Goal: Information Seeking & Learning: Learn about a topic

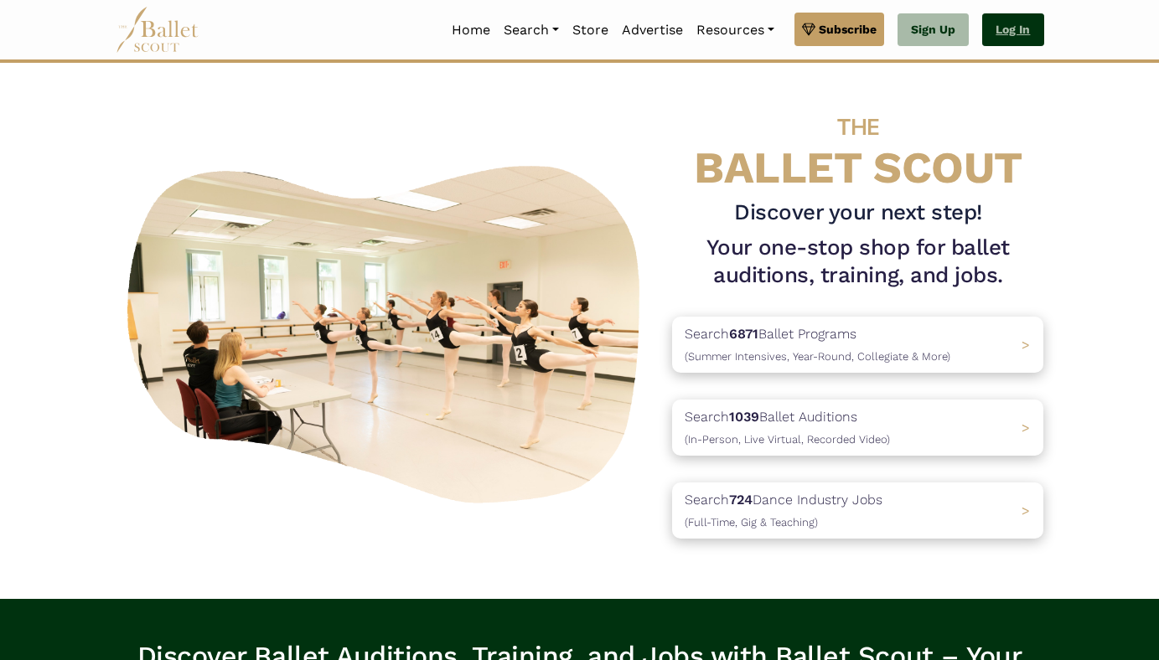
click at [1023, 24] on link "Log In" at bounding box center [1012, 30] width 61 height 34
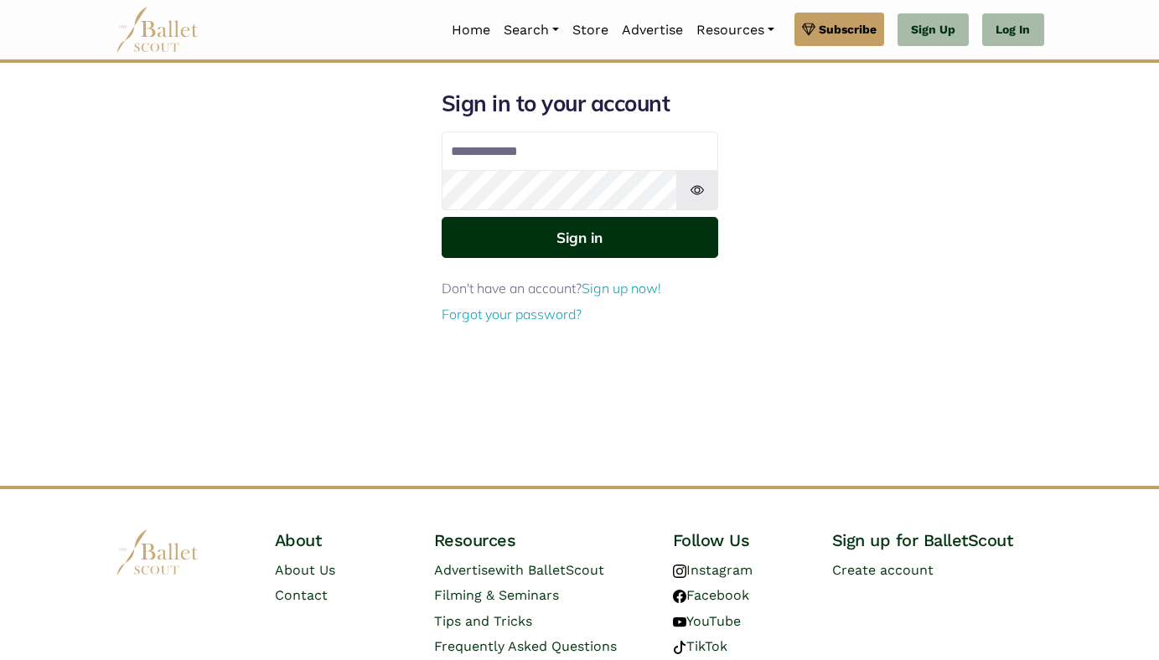
type input "**********"
click at [617, 232] on button "Sign in" at bounding box center [580, 237] width 276 height 41
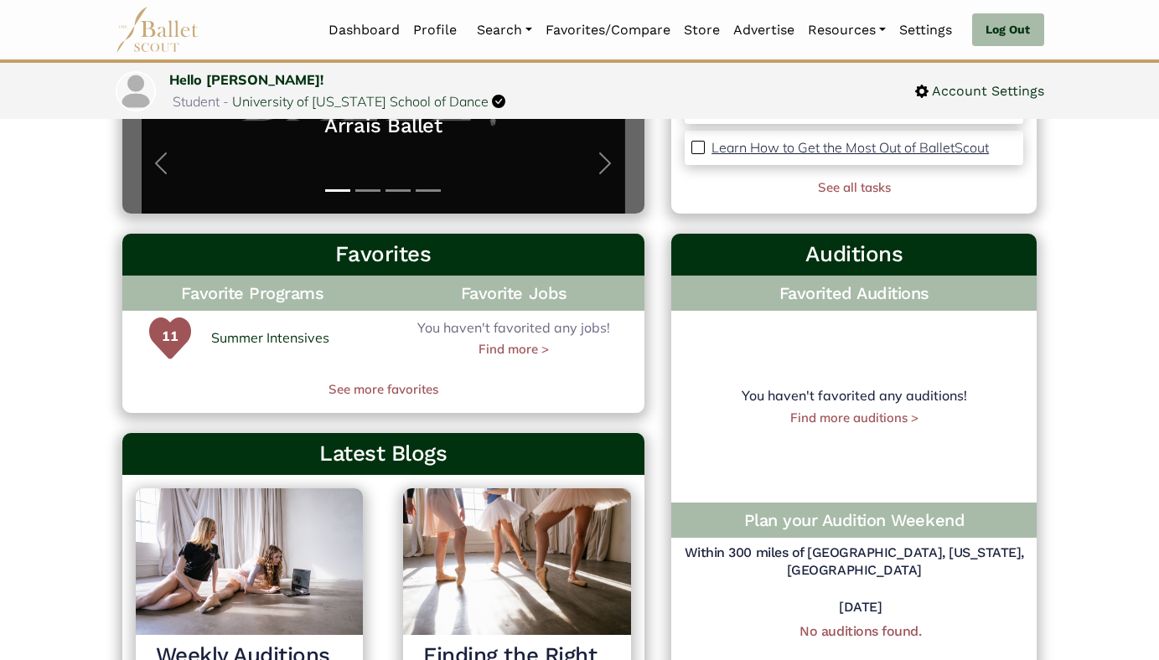
scroll to position [377, 0]
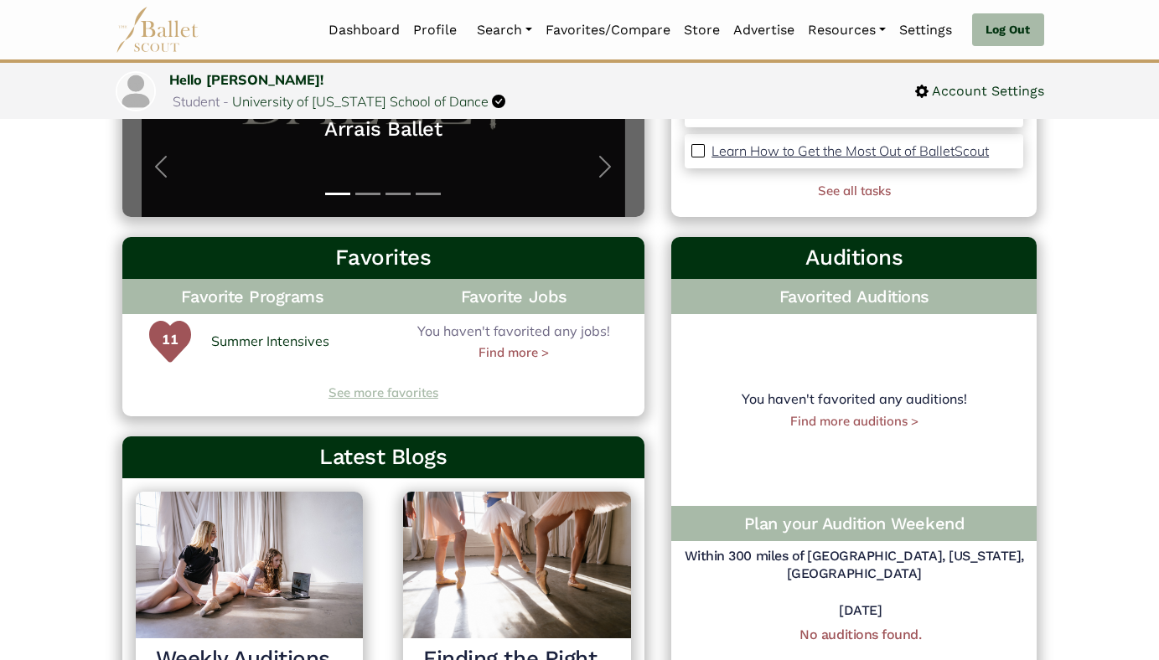
click at [369, 385] on link "See more favorites" at bounding box center [383, 393] width 523 height 20
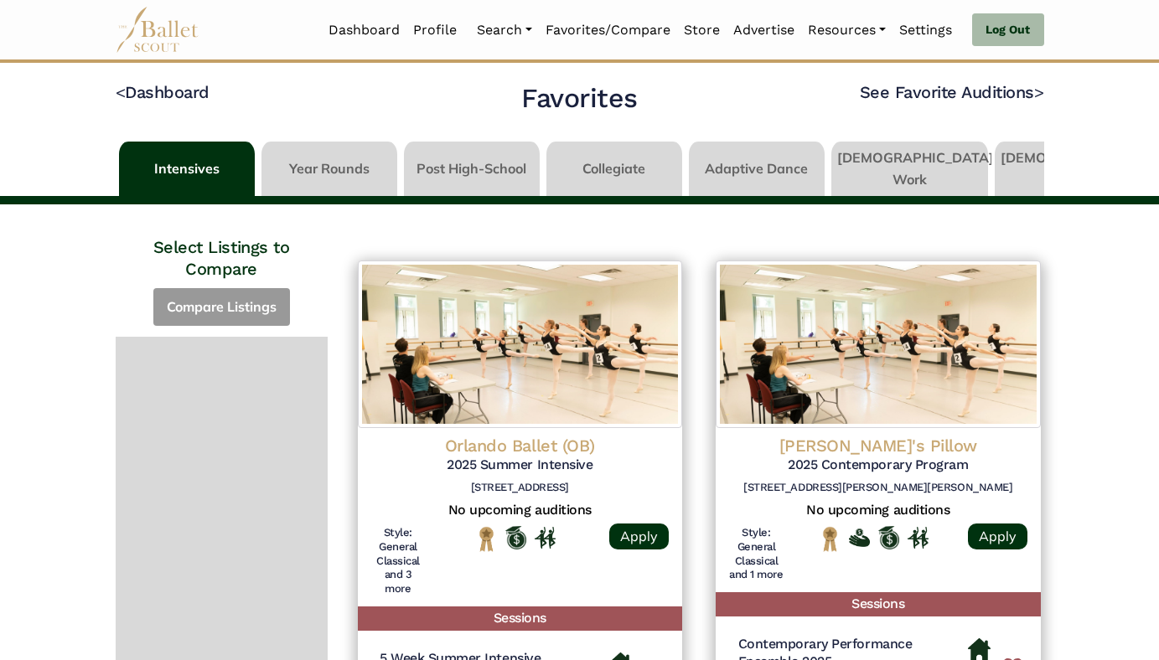
scroll to position [0, 211]
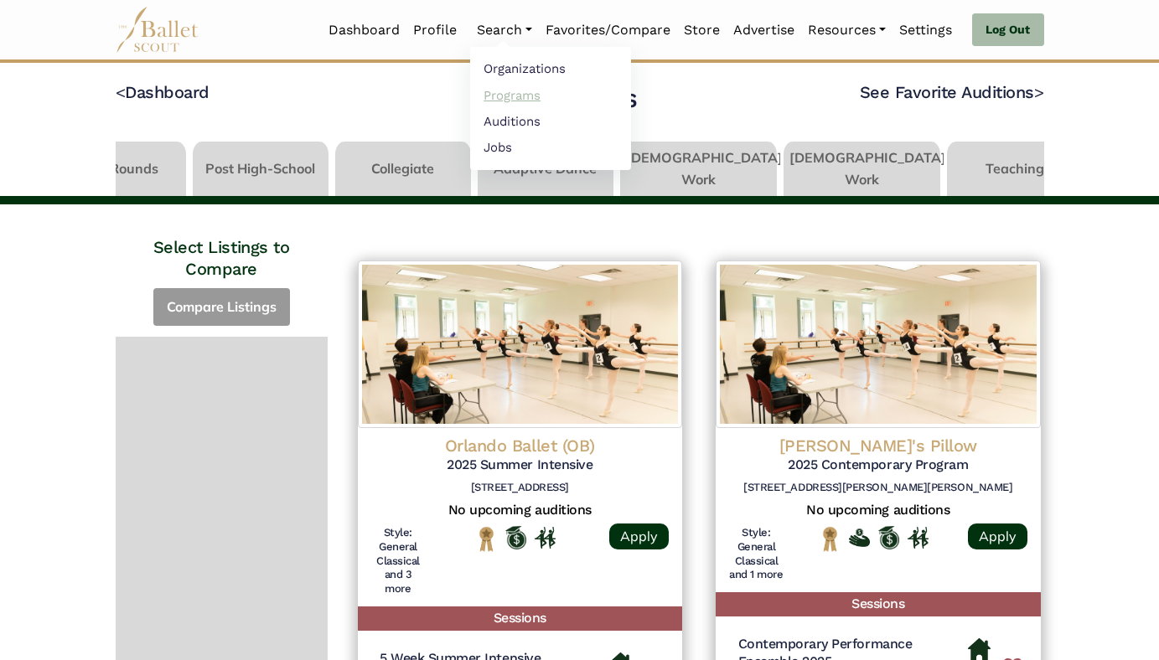
click at [512, 93] on link "Programs" at bounding box center [550, 95] width 161 height 26
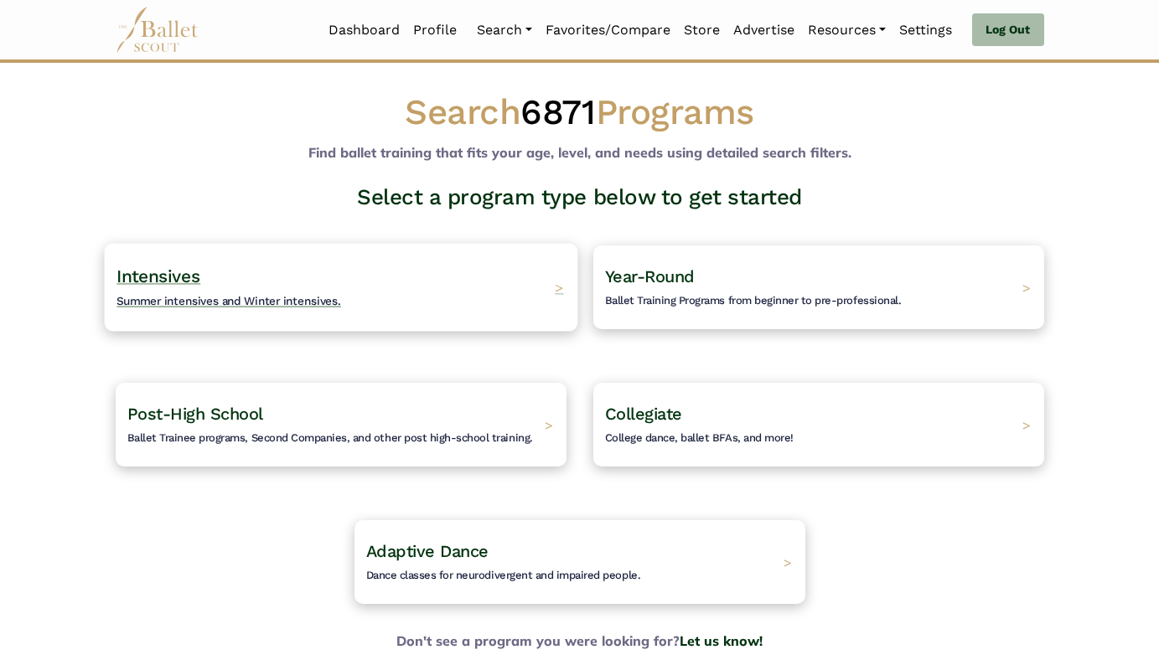
click at [347, 299] on div "Intensives Summer intensives and Winter intensives. >" at bounding box center [340, 287] width 473 height 88
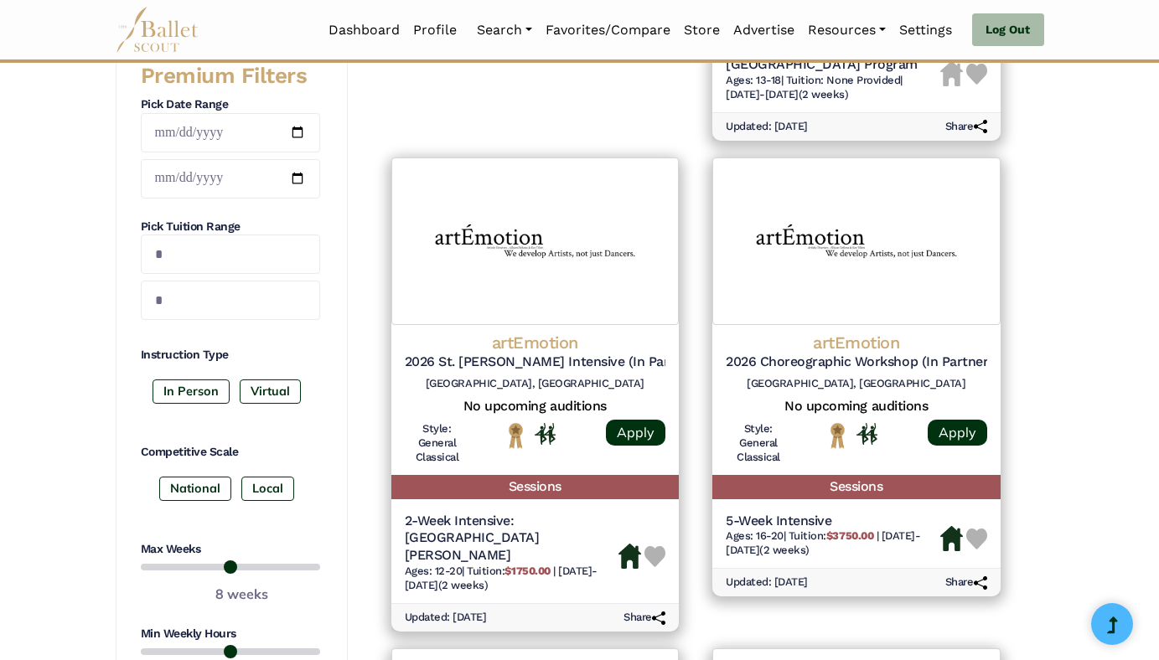
scroll to position [679, 0]
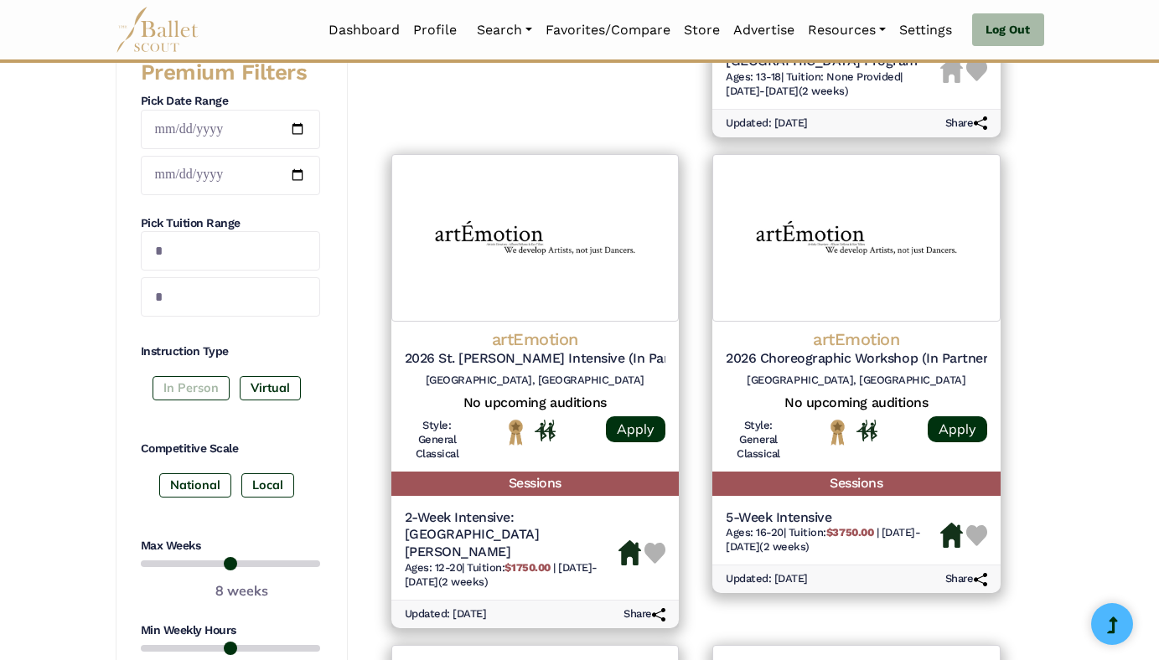
click at [199, 389] on label "In Person" at bounding box center [190, 387] width 77 height 23
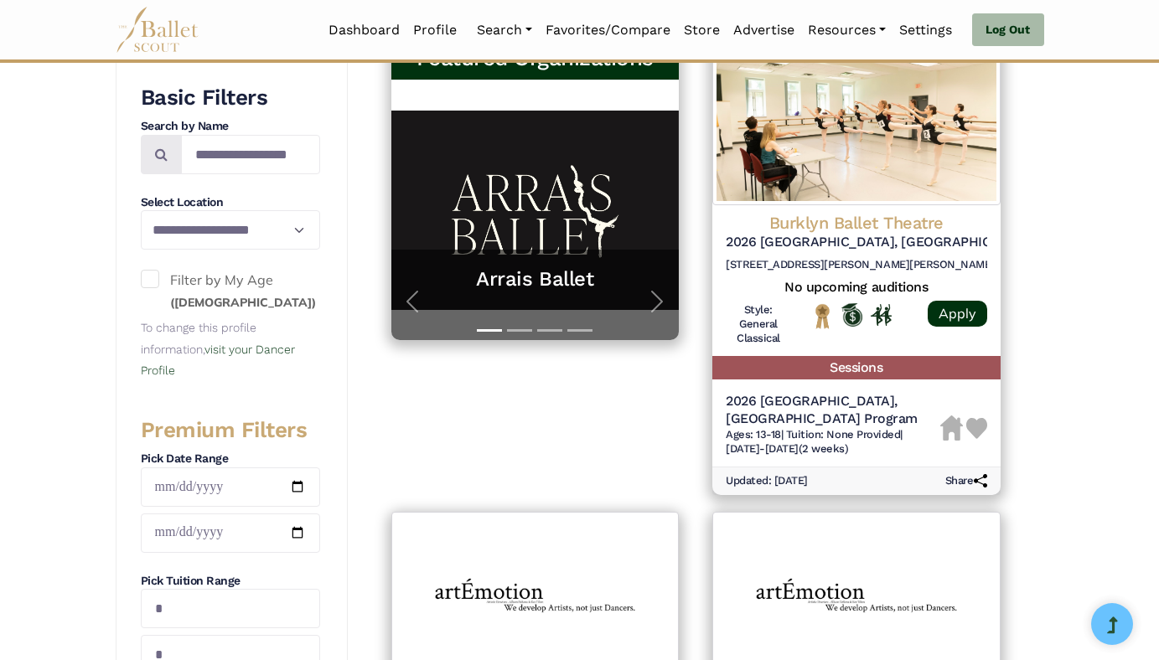
scroll to position [312, 0]
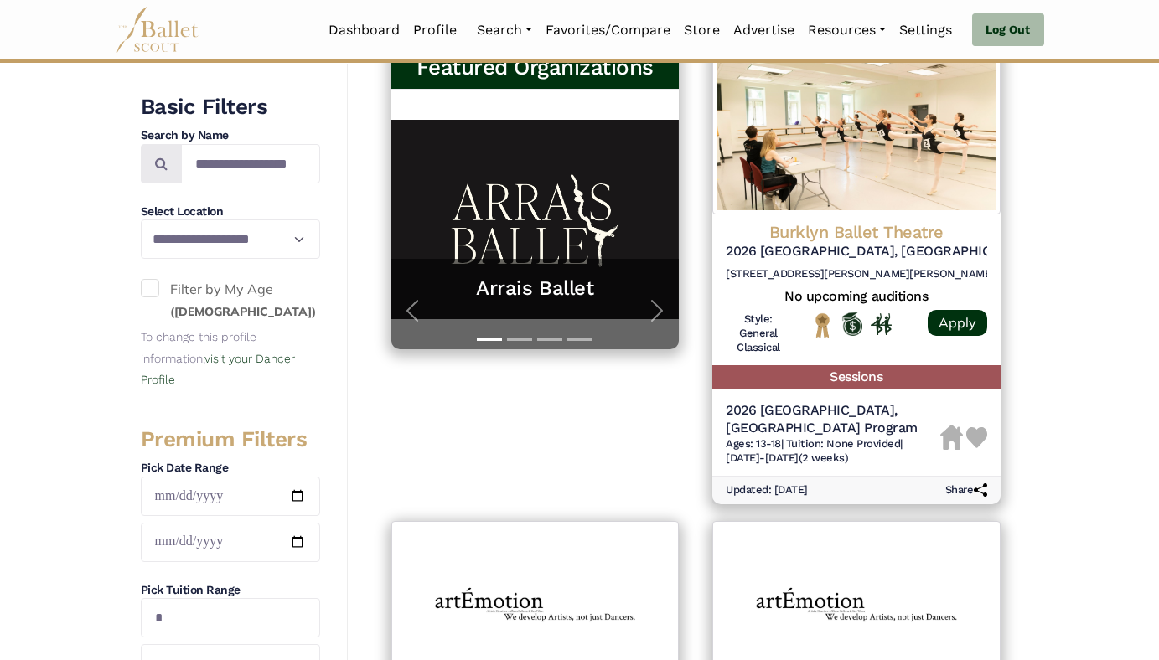
click at [147, 286] on span at bounding box center [150, 288] width 18 height 18
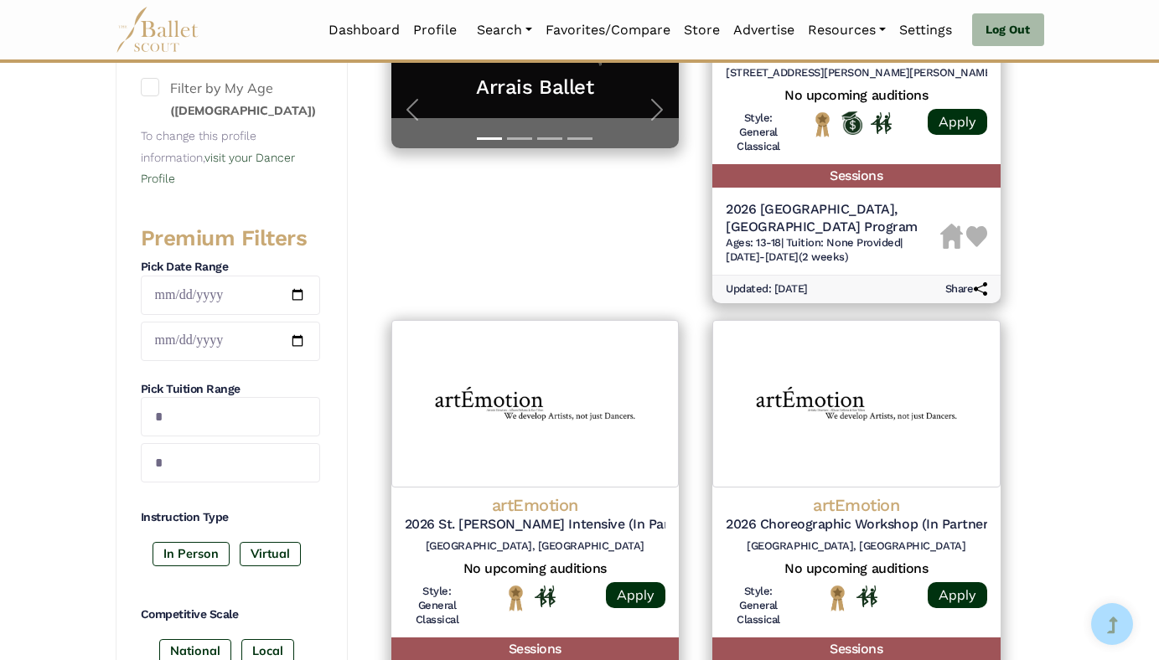
scroll to position [540, 0]
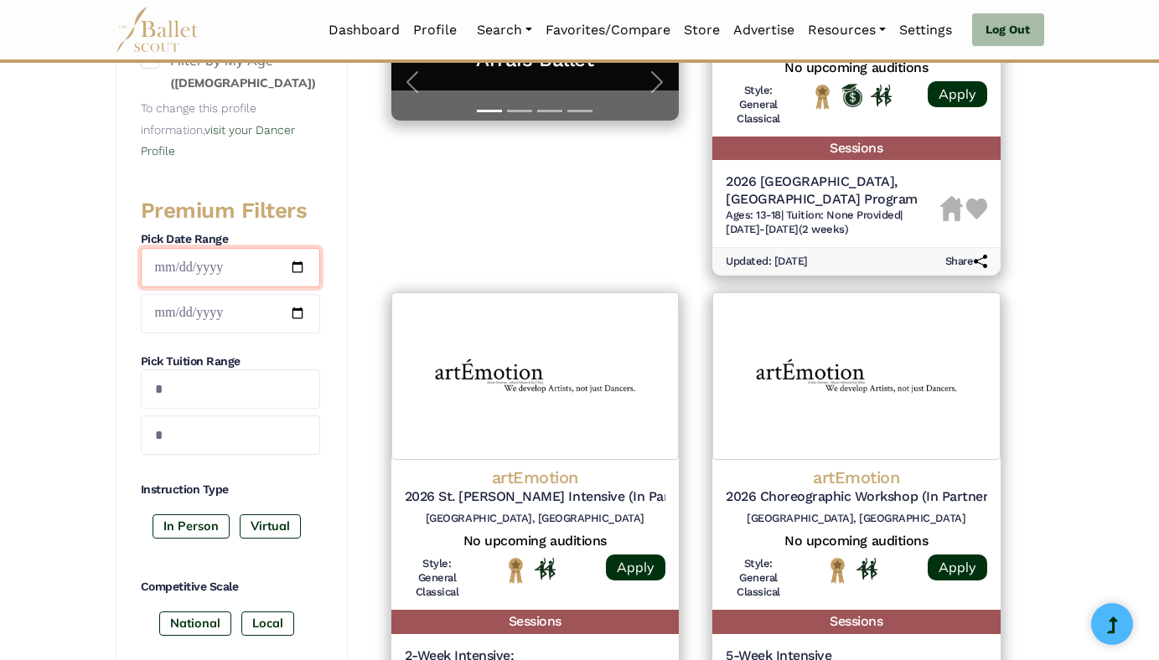
click at [289, 268] on input "date" at bounding box center [230, 267] width 179 height 39
type input "**********"
click at [293, 307] on input "date" at bounding box center [230, 313] width 179 height 39
type input "**********"
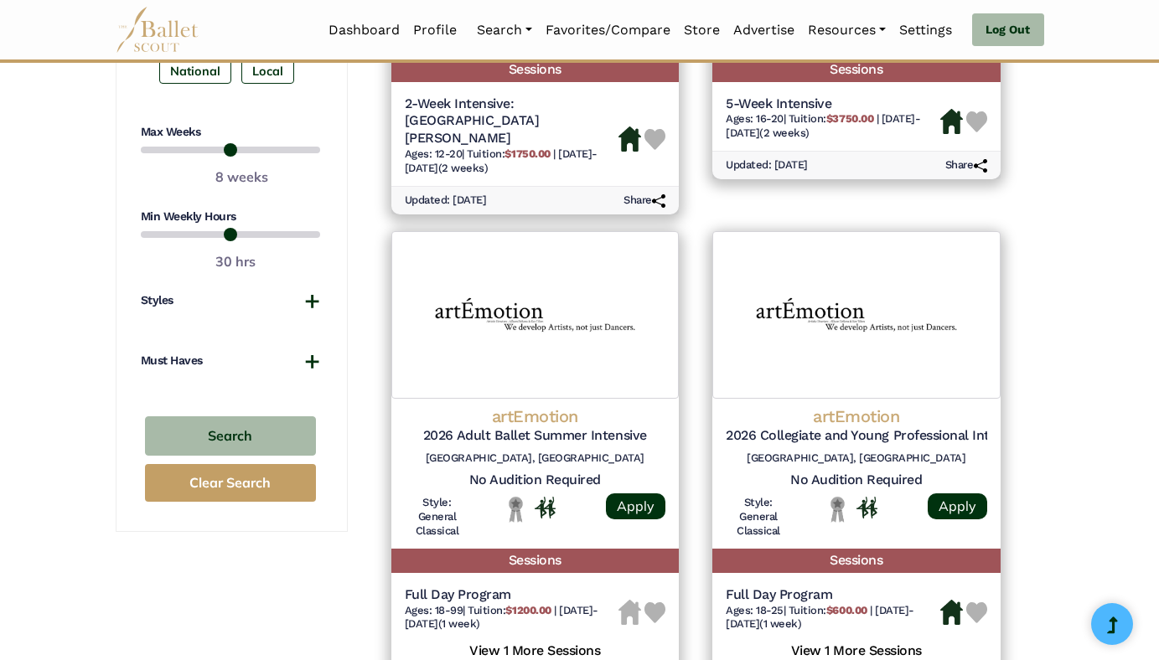
scroll to position [1094, 0]
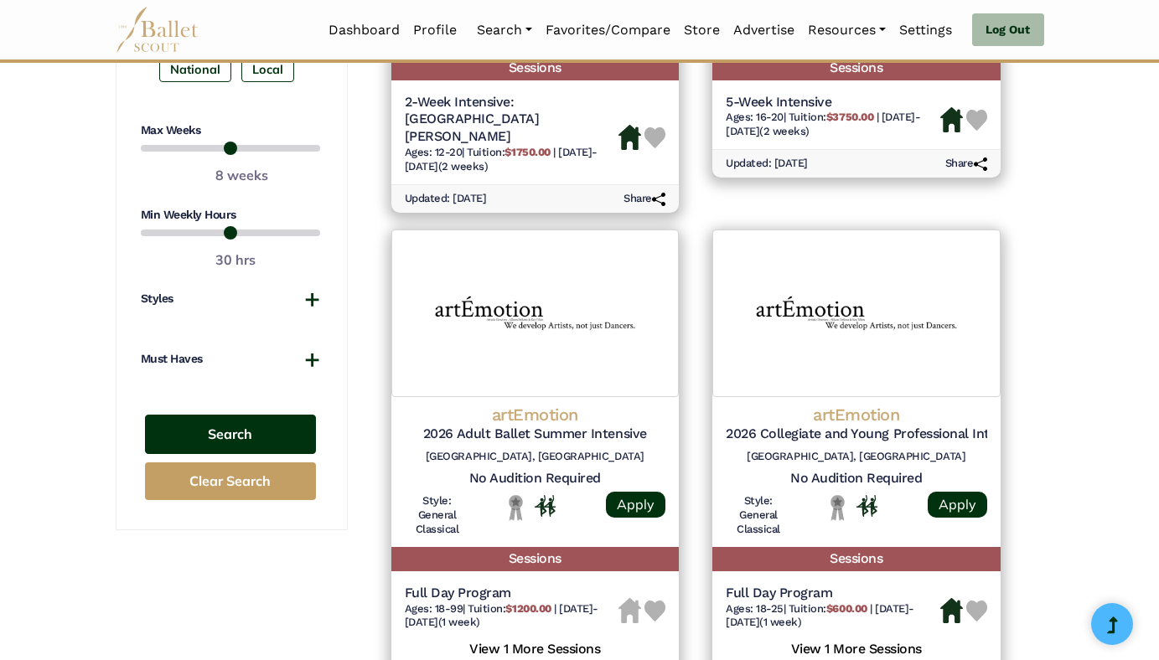
click at [264, 426] on button "Search" at bounding box center [230, 434] width 171 height 39
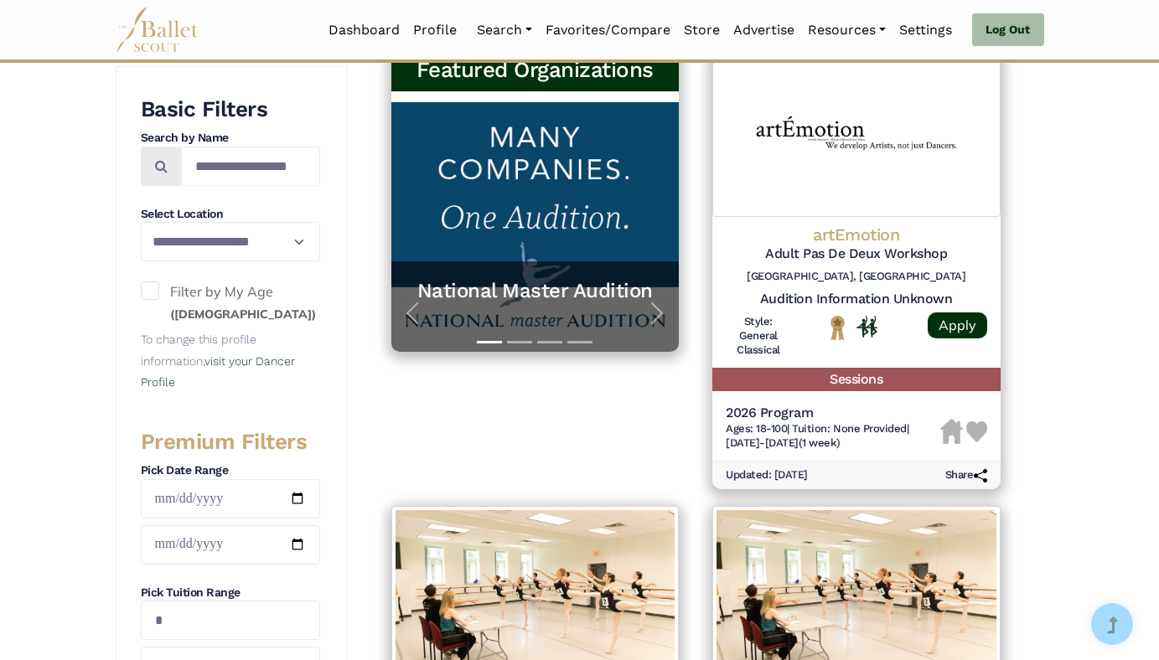
scroll to position [308, 0]
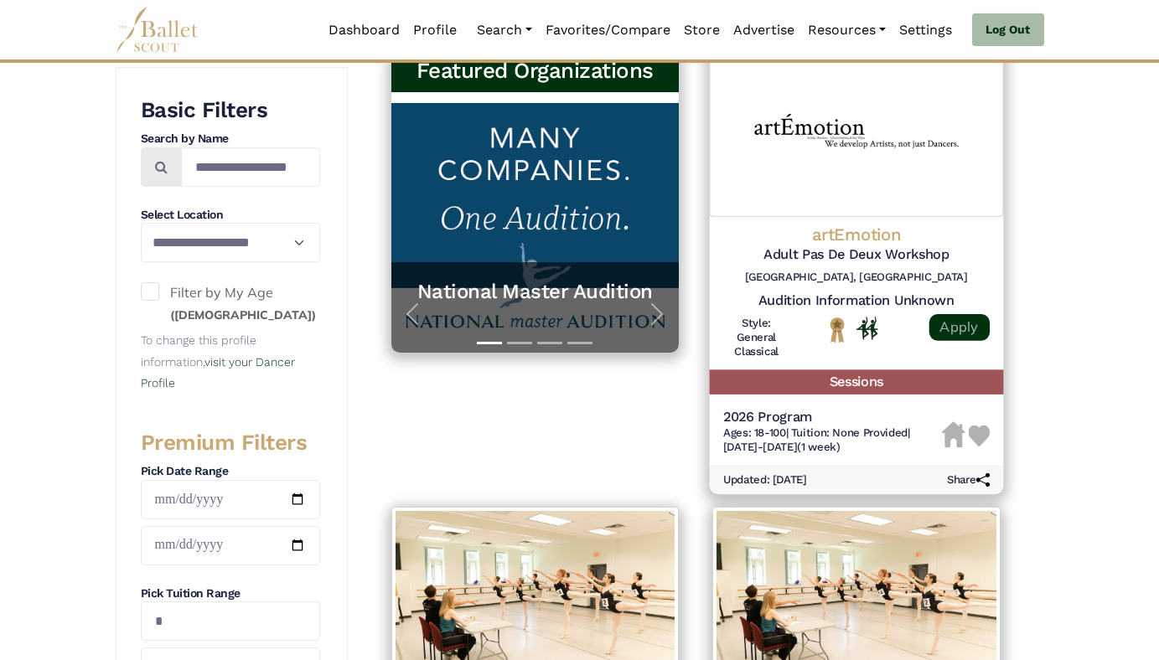
click at [957, 331] on link "Apply" at bounding box center [958, 327] width 60 height 27
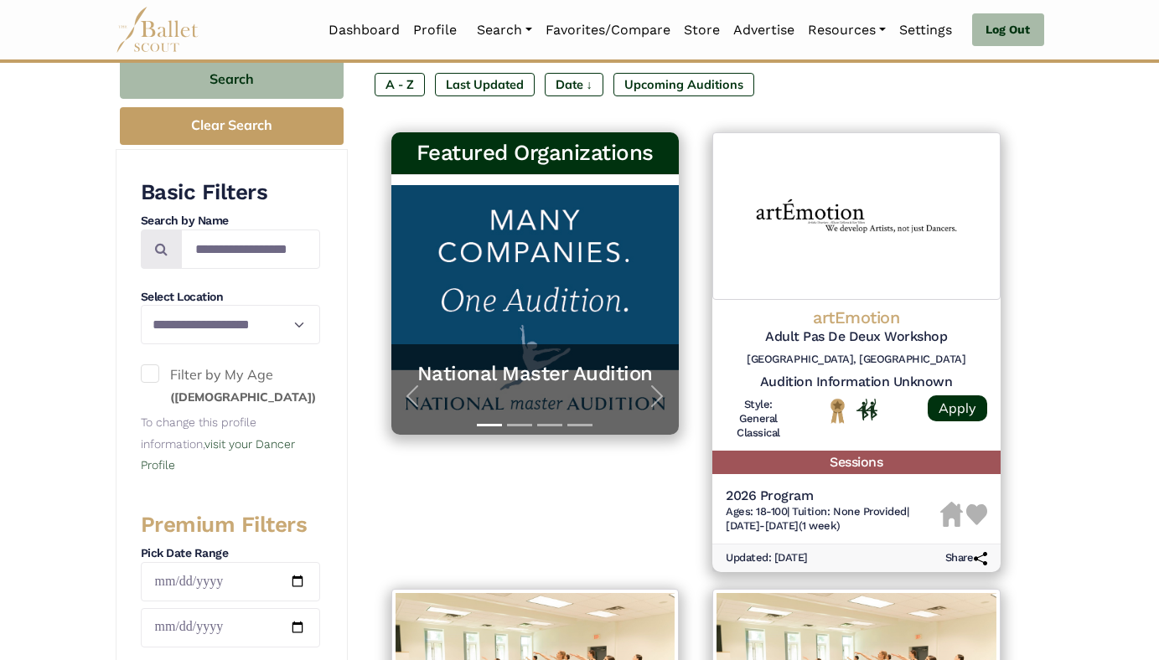
scroll to position [238, 0]
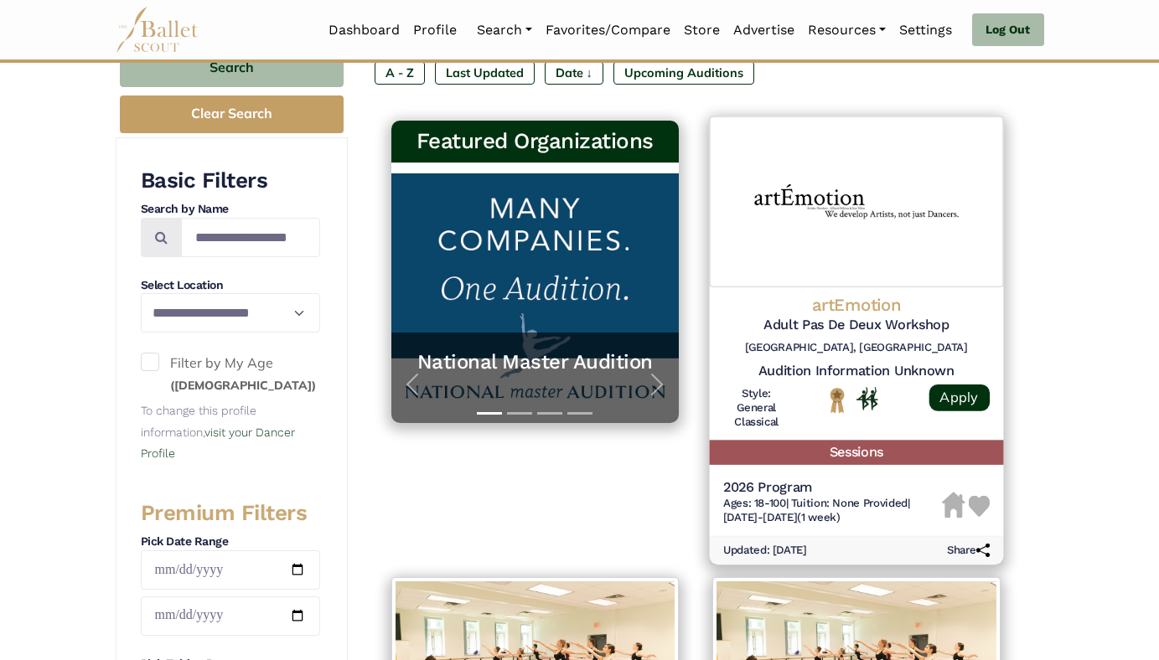
click at [981, 509] on img at bounding box center [979, 506] width 22 height 22
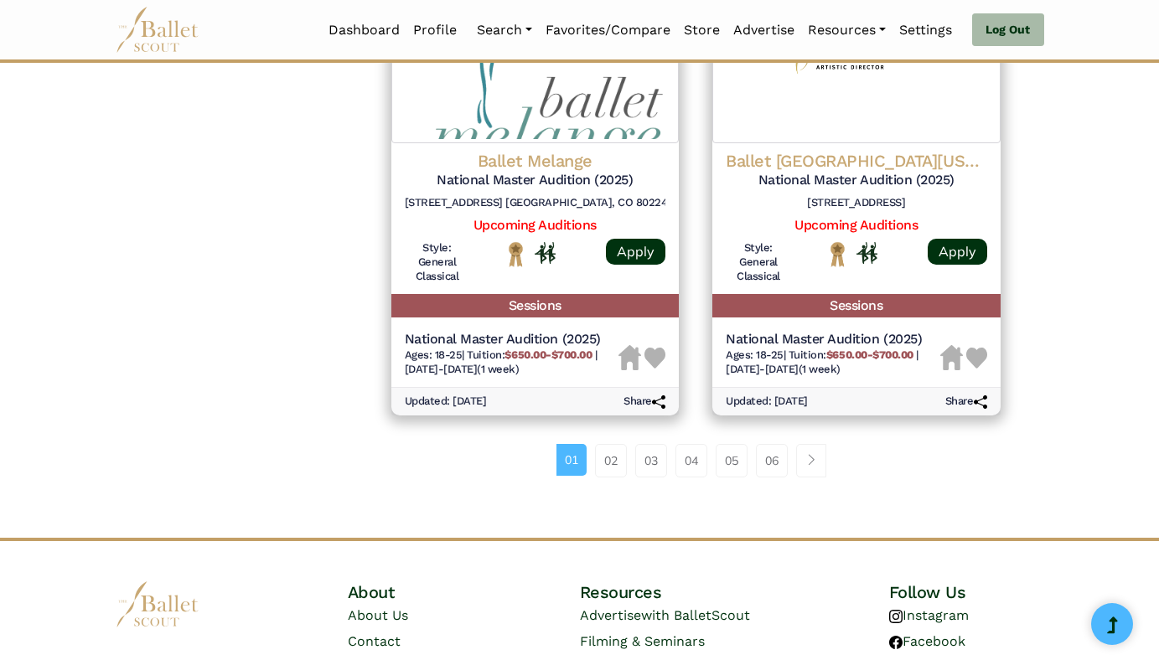
scroll to position [2323, 0]
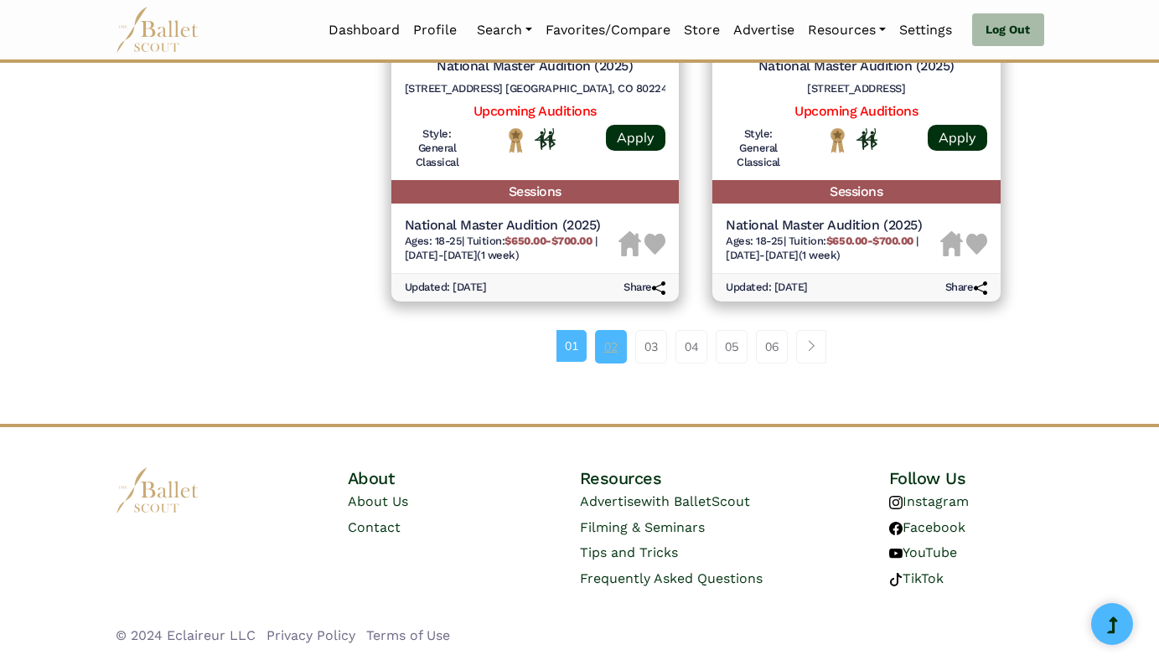
click at [612, 338] on link "02" at bounding box center [611, 347] width 32 height 34
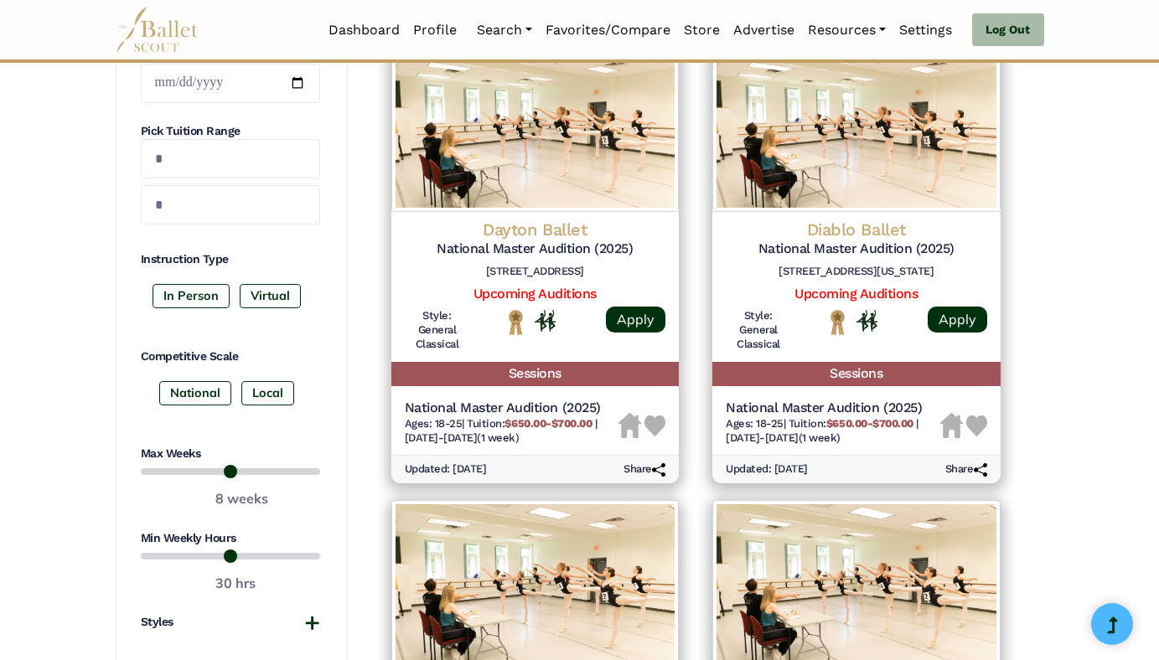
scroll to position [772, 0]
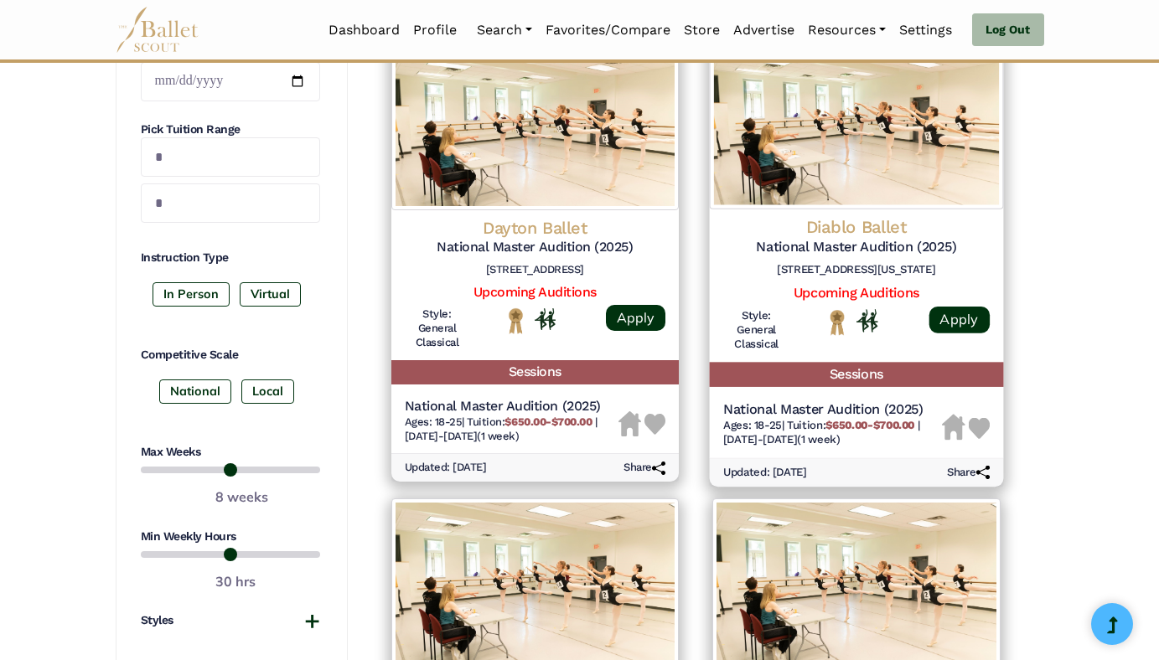
click at [977, 421] on img at bounding box center [979, 428] width 22 height 22
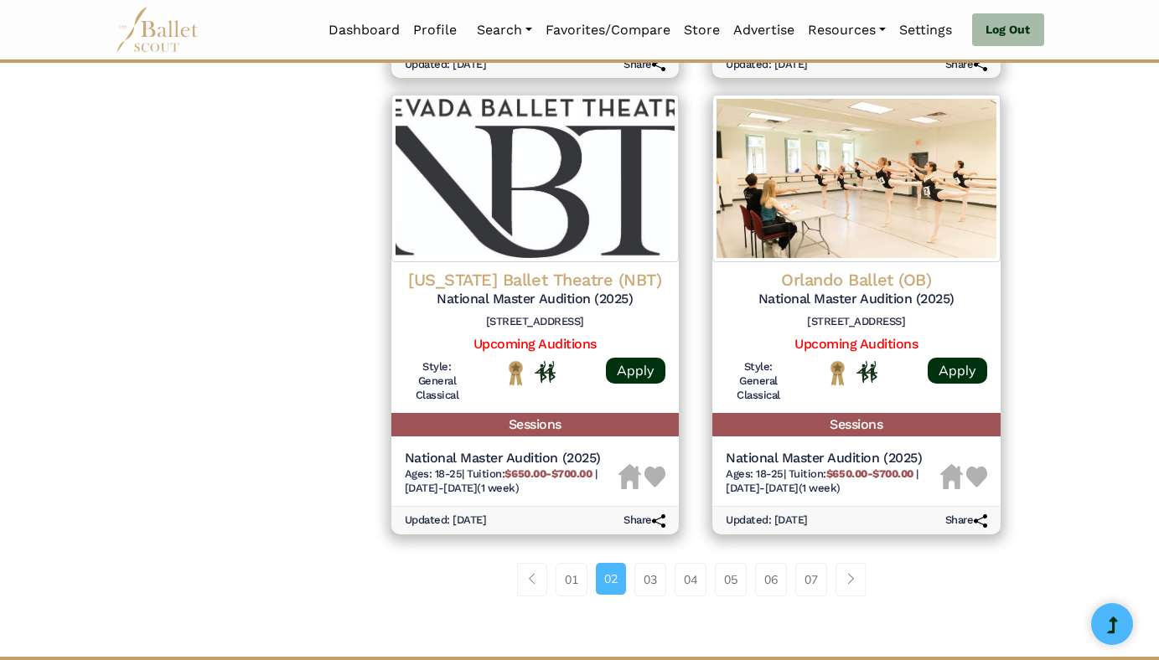
scroll to position [2092, 0]
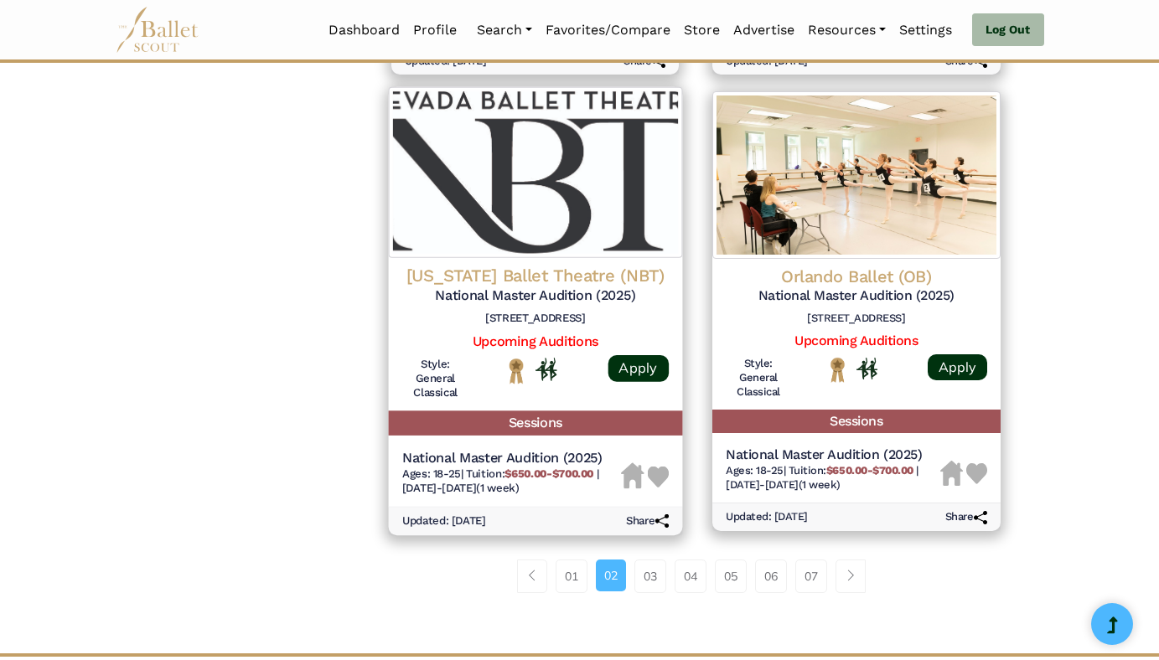
click at [655, 481] on img at bounding box center [658, 478] width 22 height 22
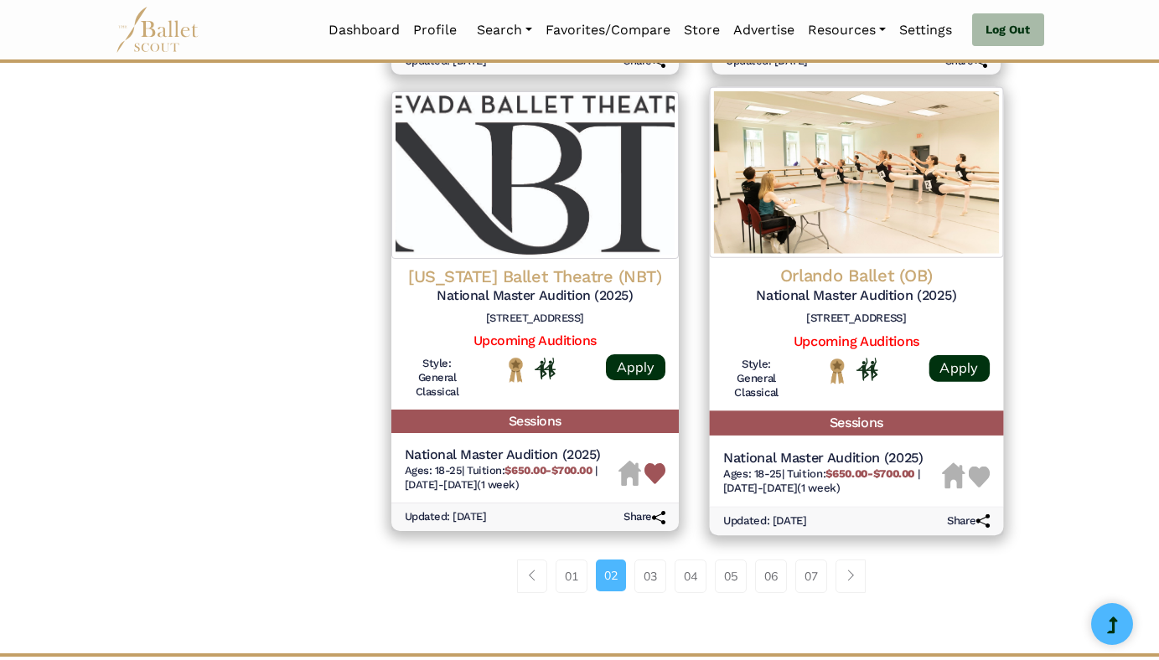
click at [974, 475] on img at bounding box center [979, 478] width 22 height 22
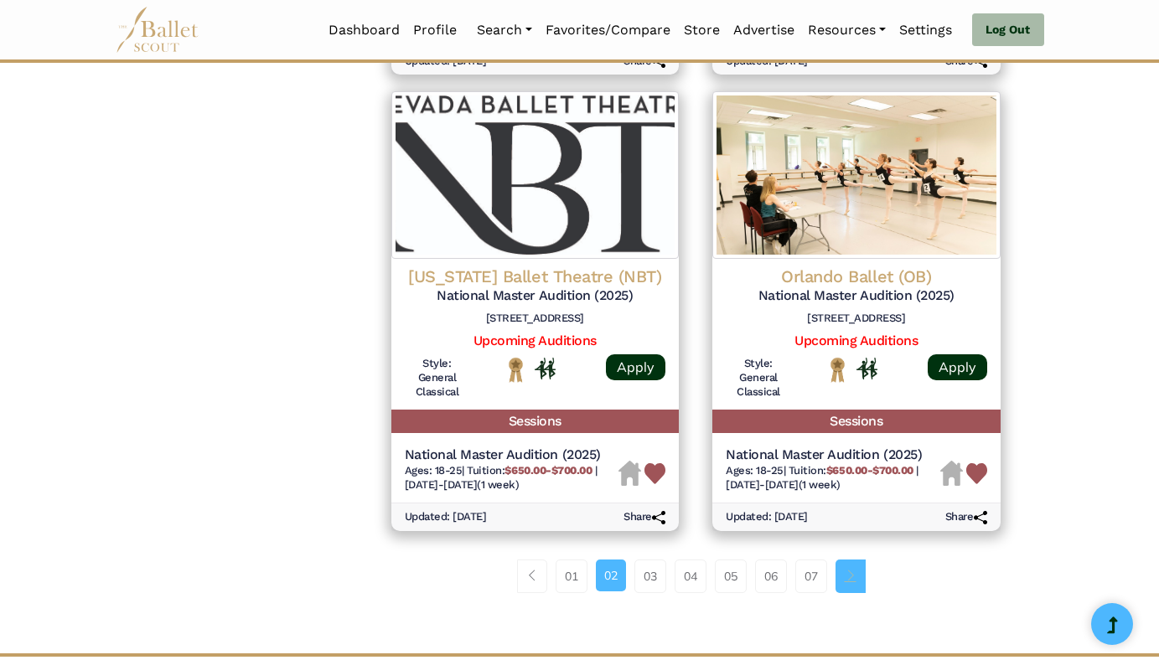
click at [853, 567] on link "Page navigation example" at bounding box center [850, 577] width 30 height 34
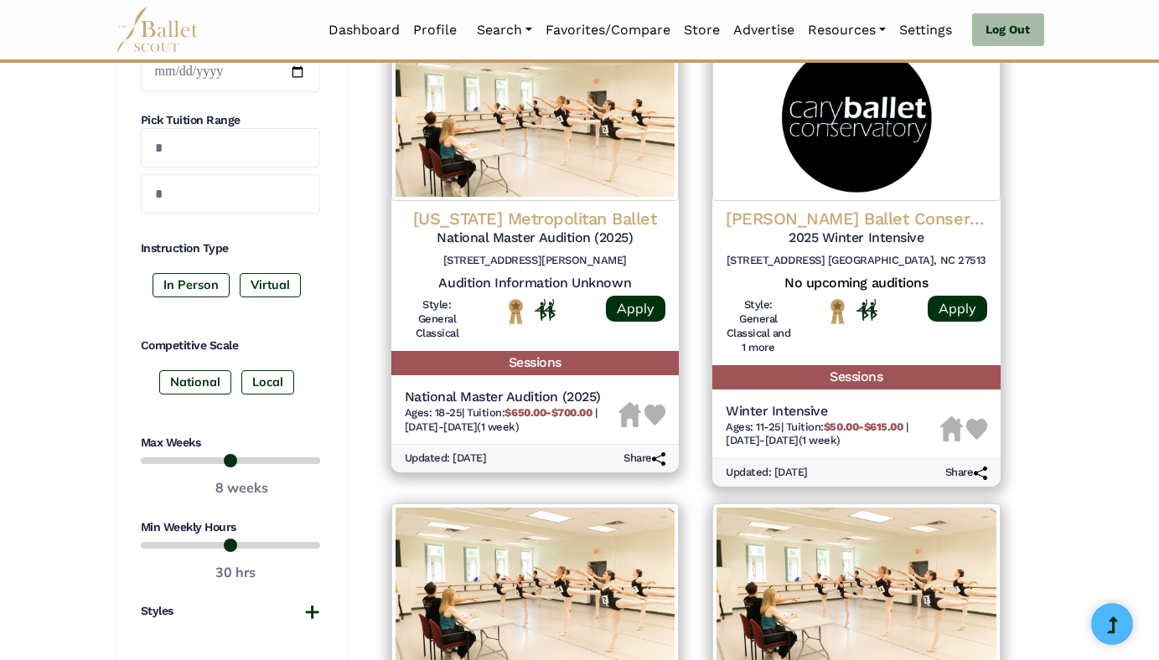
scroll to position [785, 0]
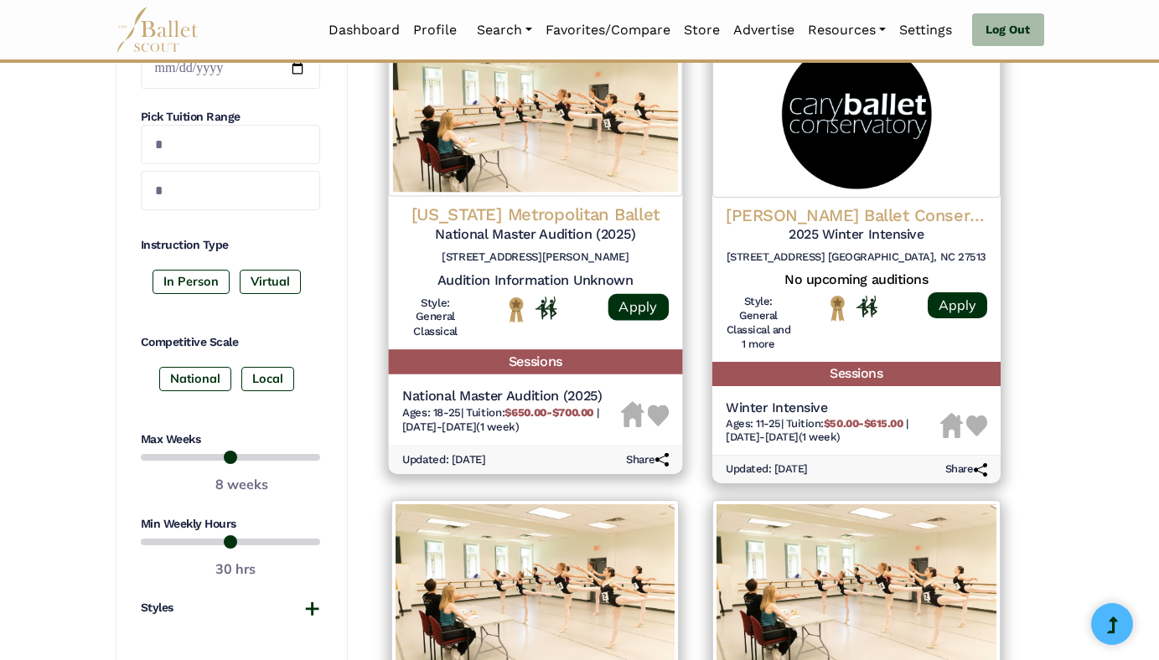
click at [654, 416] on img at bounding box center [658, 415] width 22 height 21
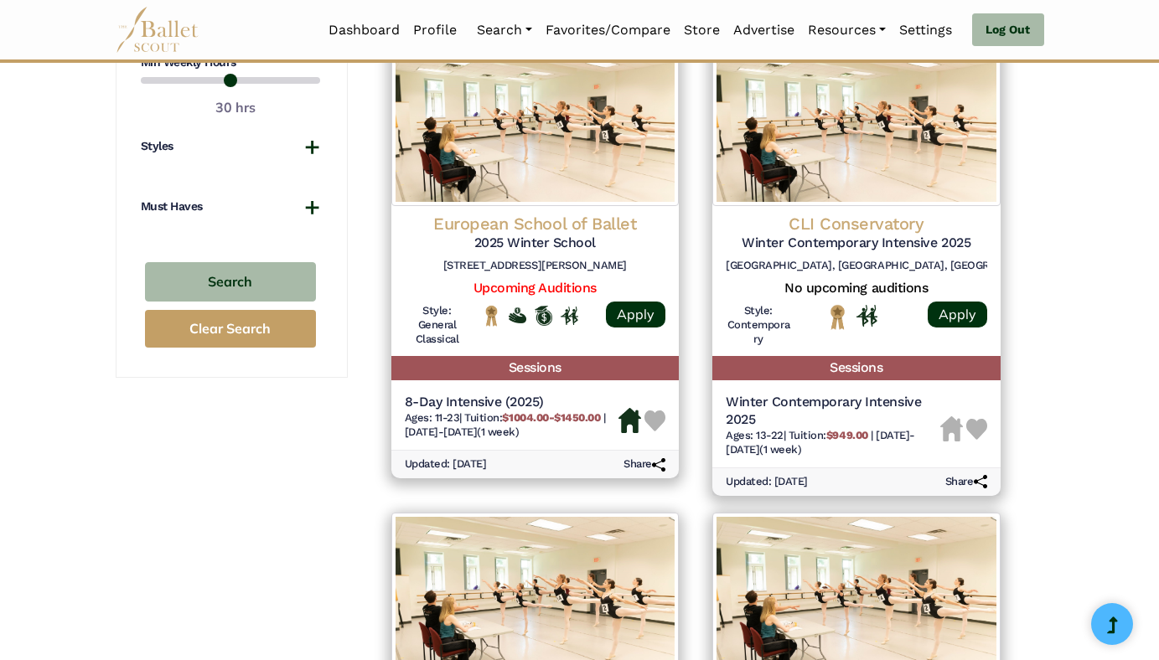
scroll to position [1260, 0]
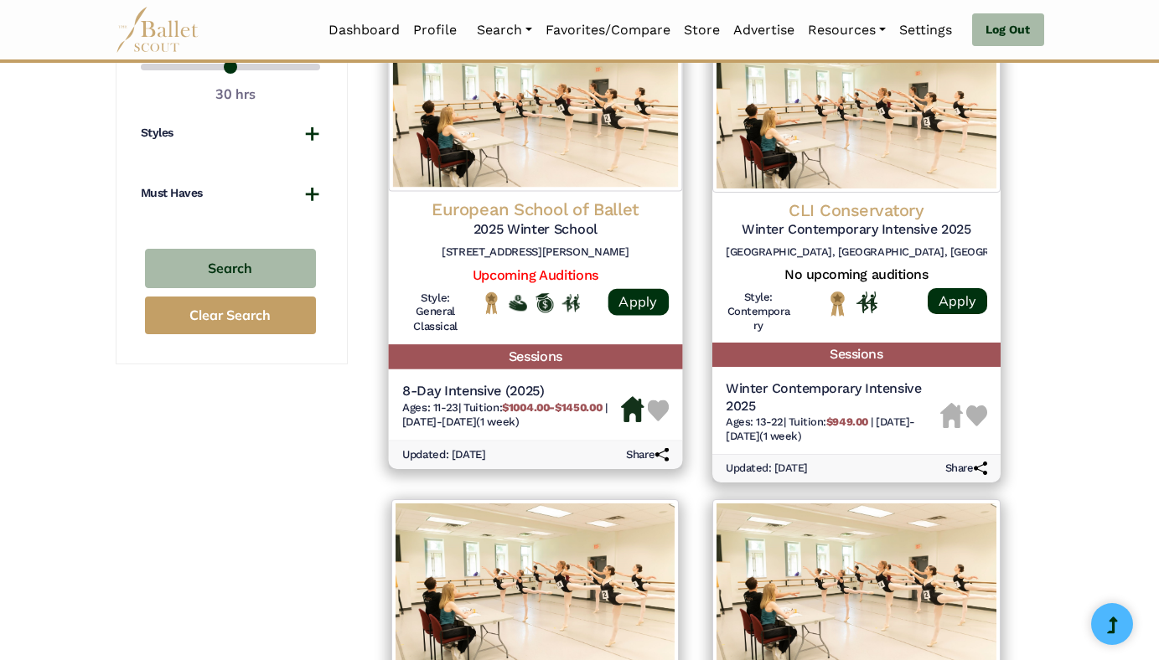
click at [653, 405] on img at bounding box center [658, 411] width 22 height 22
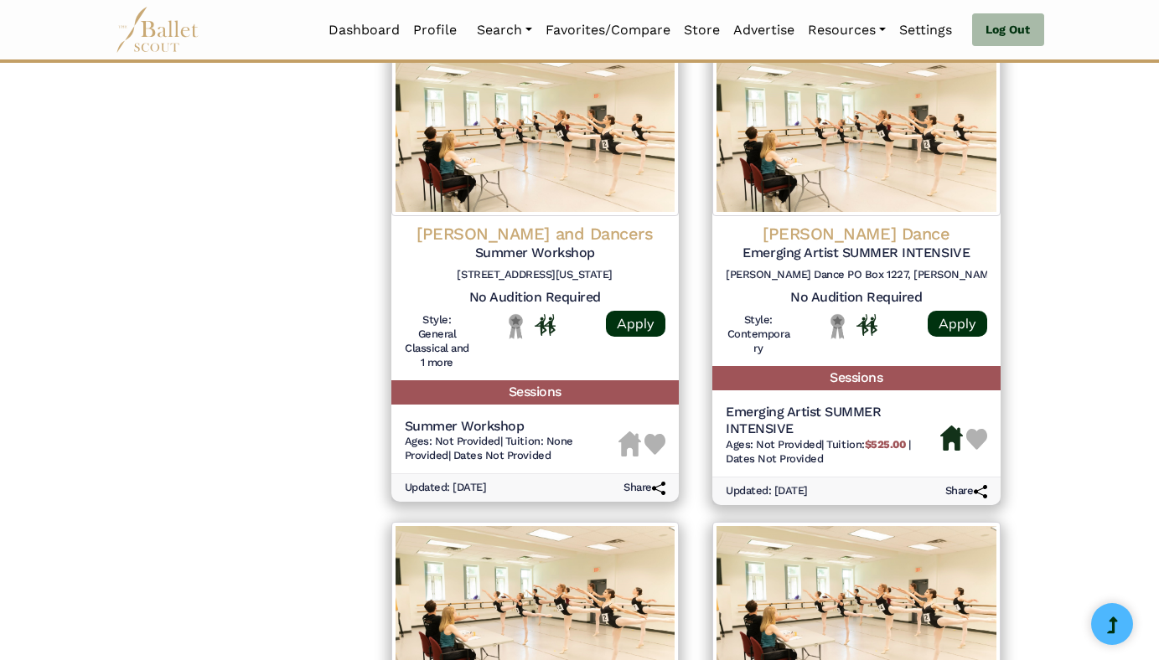
scroll to position [1706, 0]
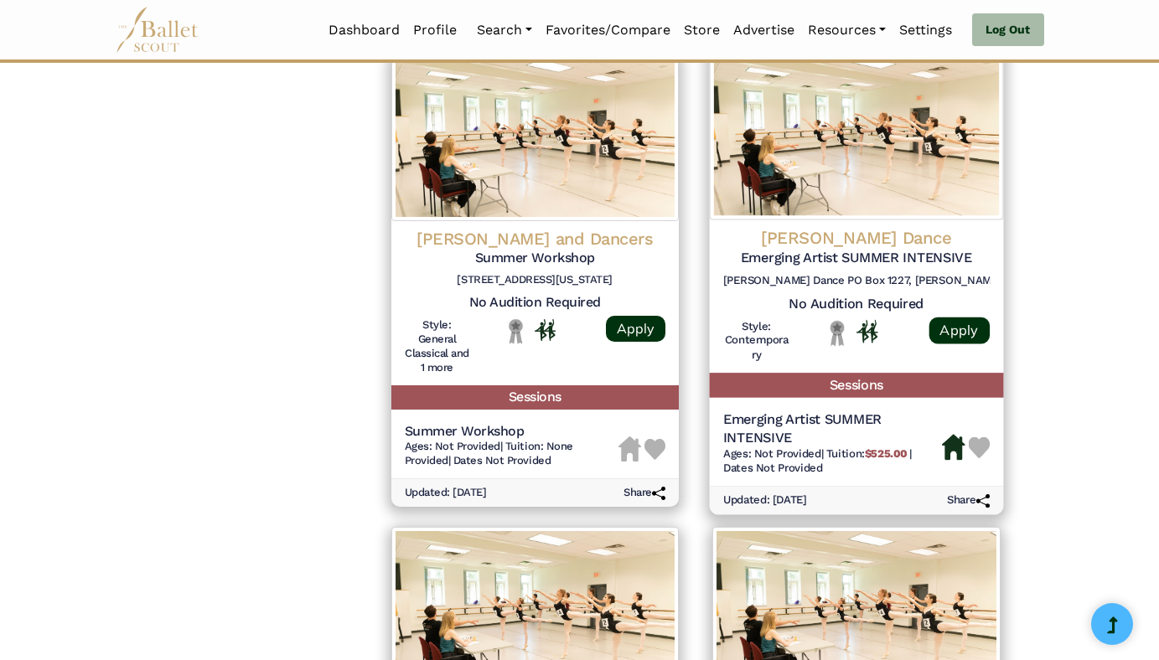
click at [872, 250] on h5 "Emerging Artist SUMMER INTENSIVE" at bounding box center [856, 258] width 266 height 18
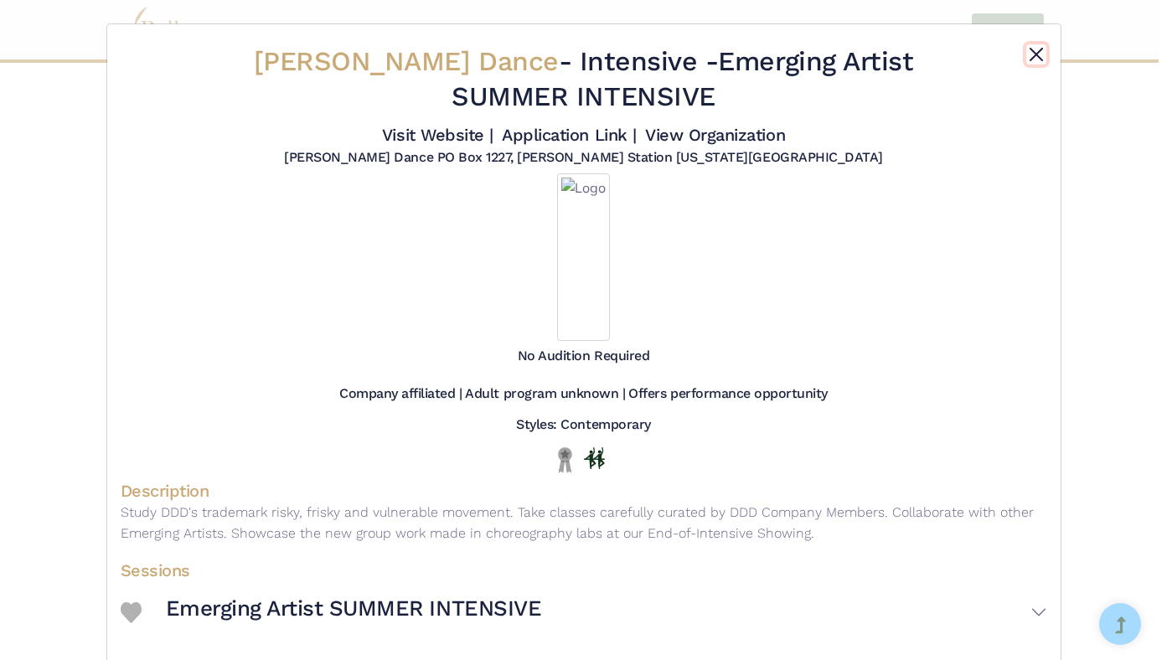
click at [1033, 54] on button "Close" at bounding box center [1036, 54] width 20 height 20
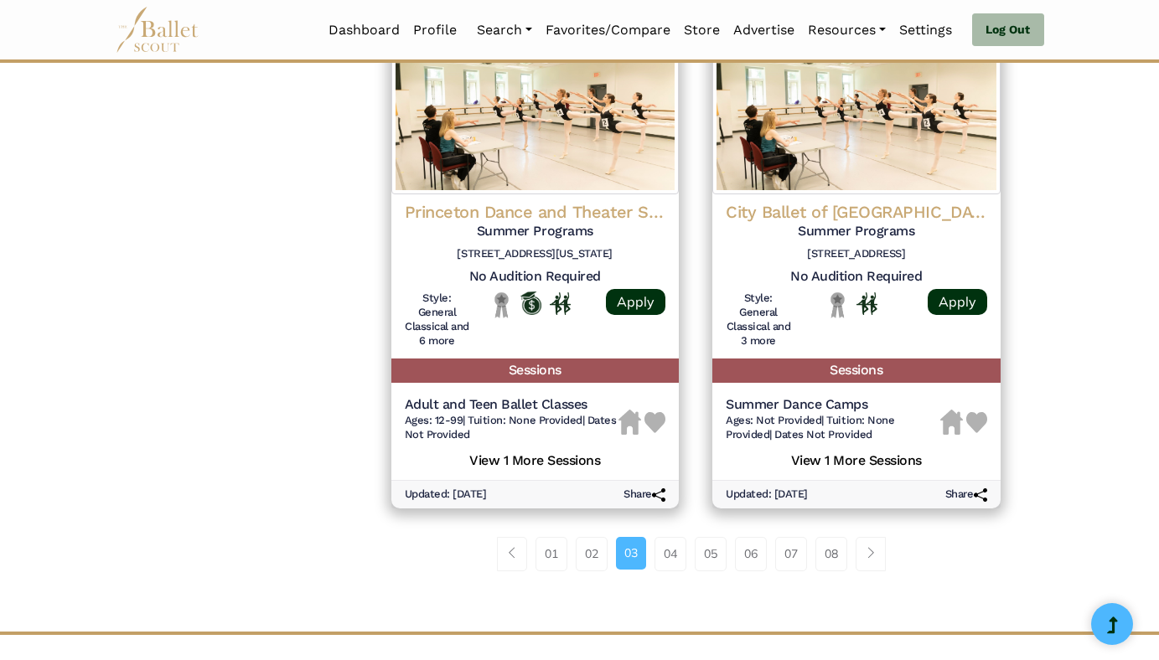
scroll to position [2238, 0]
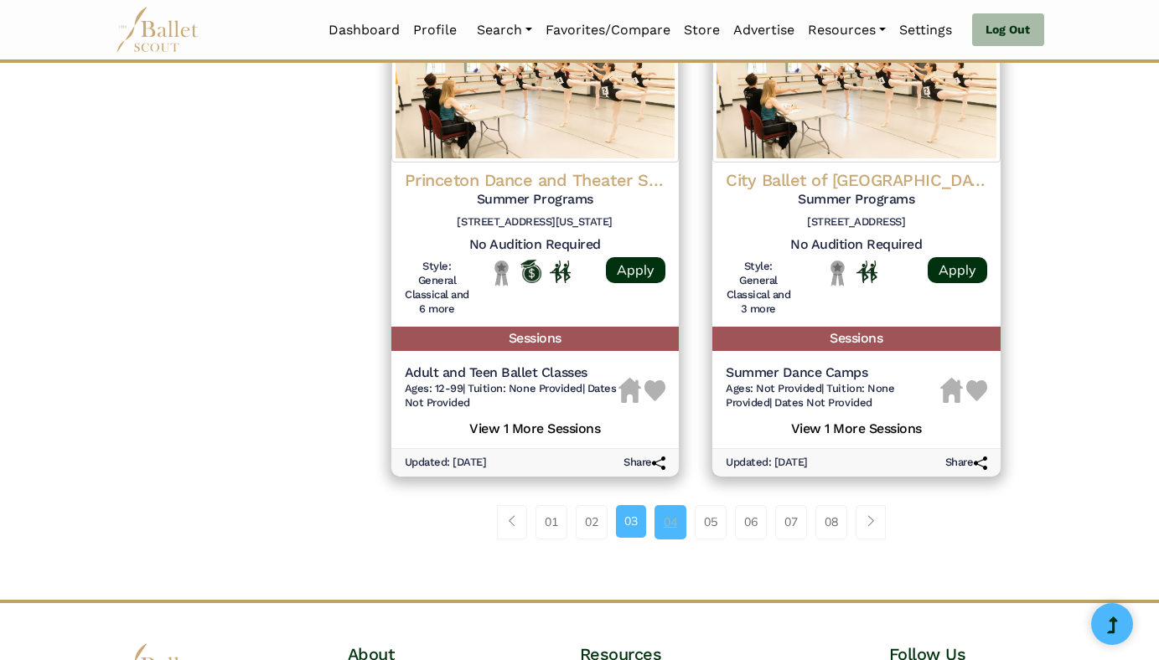
click at [663, 531] on link "04" at bounding box center [670, 522] width 32 height 34
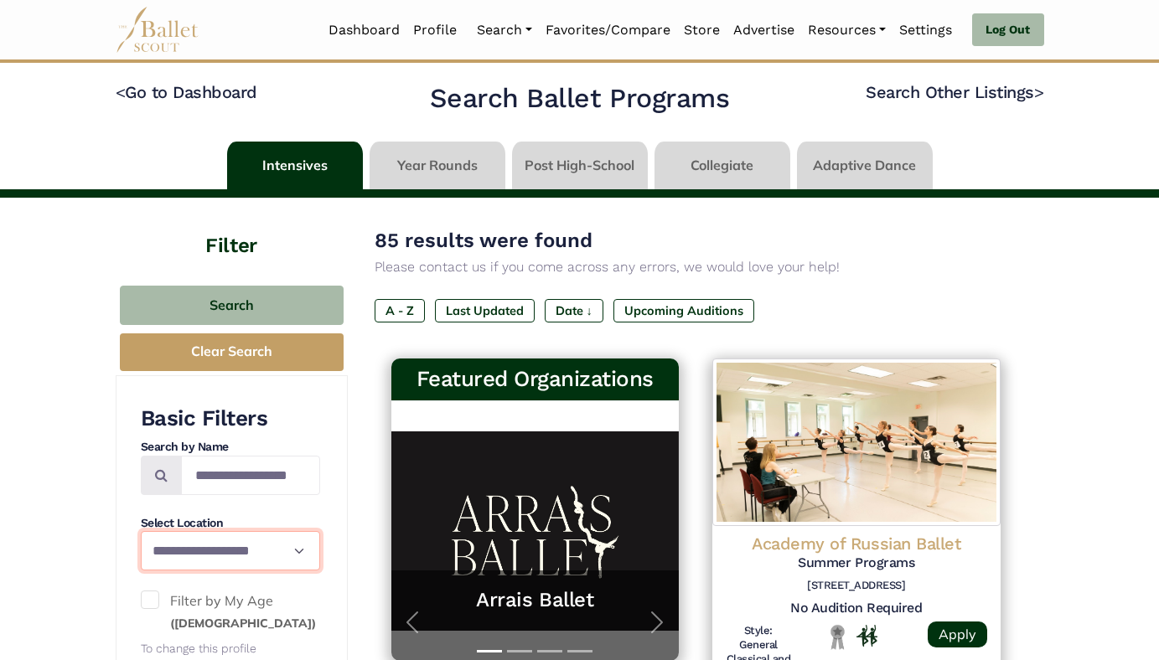
click at [297, 551] on select "**********" at bounding box center [230, 550] width 179 height 39
select select "**"
click at [141, 531] on select "**********" at bounding box center [230, 550] width 179 height 39
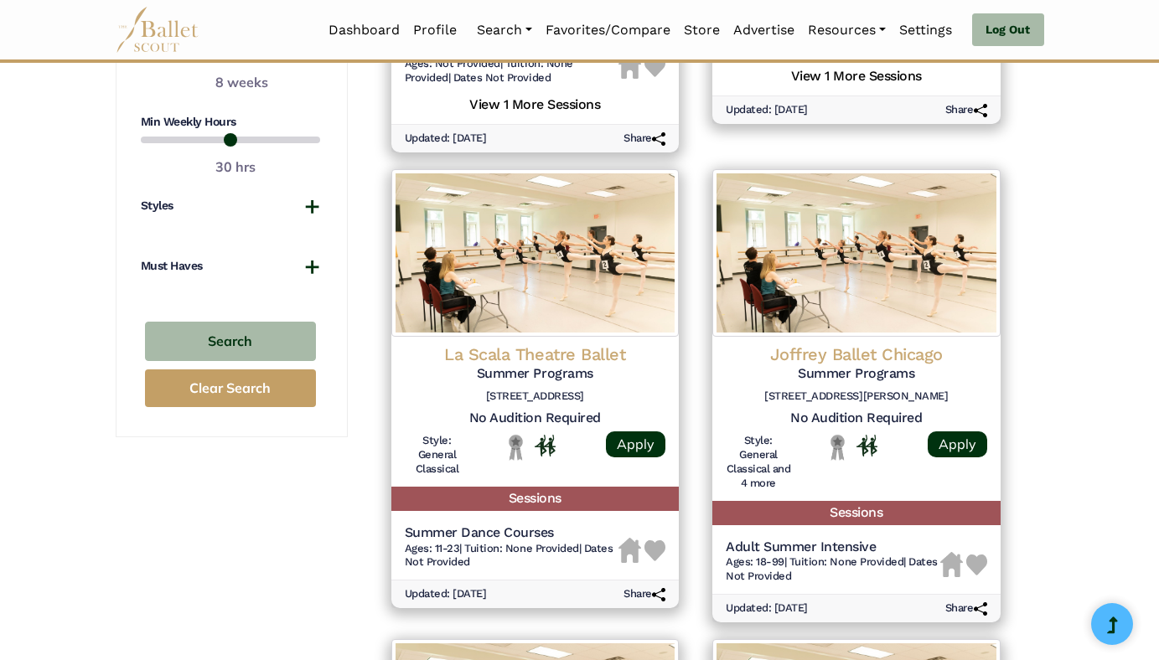
scroll to position [1234, 0]
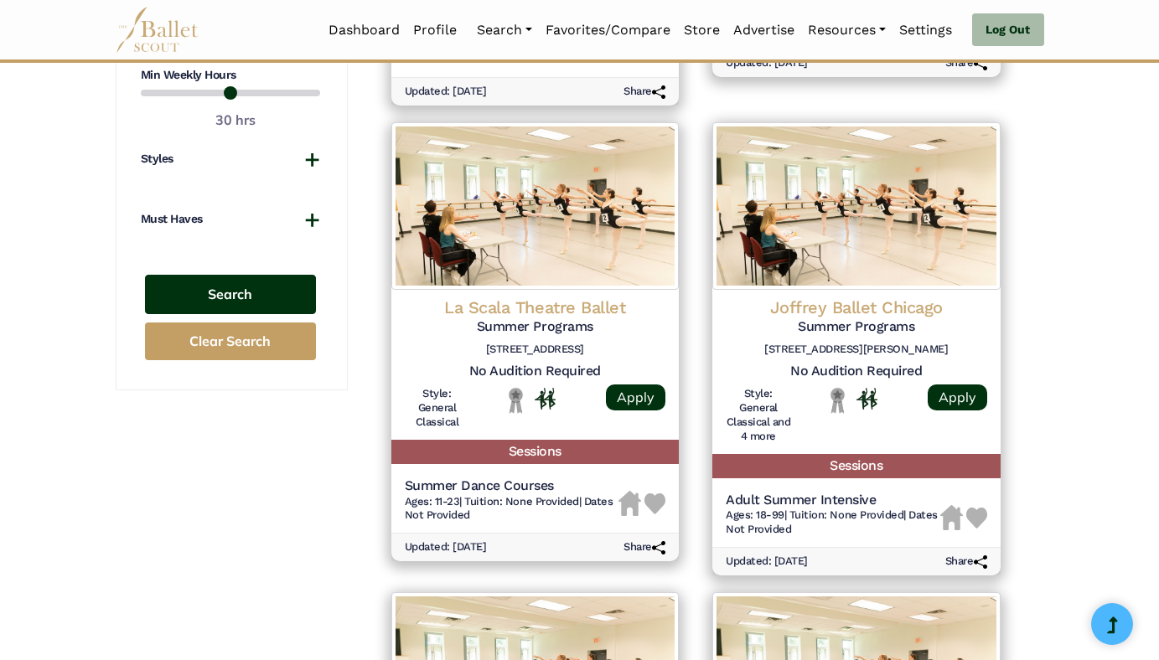
click at [254, 297] on button "Search" at bounding box center [230, 294] width 171 height 39
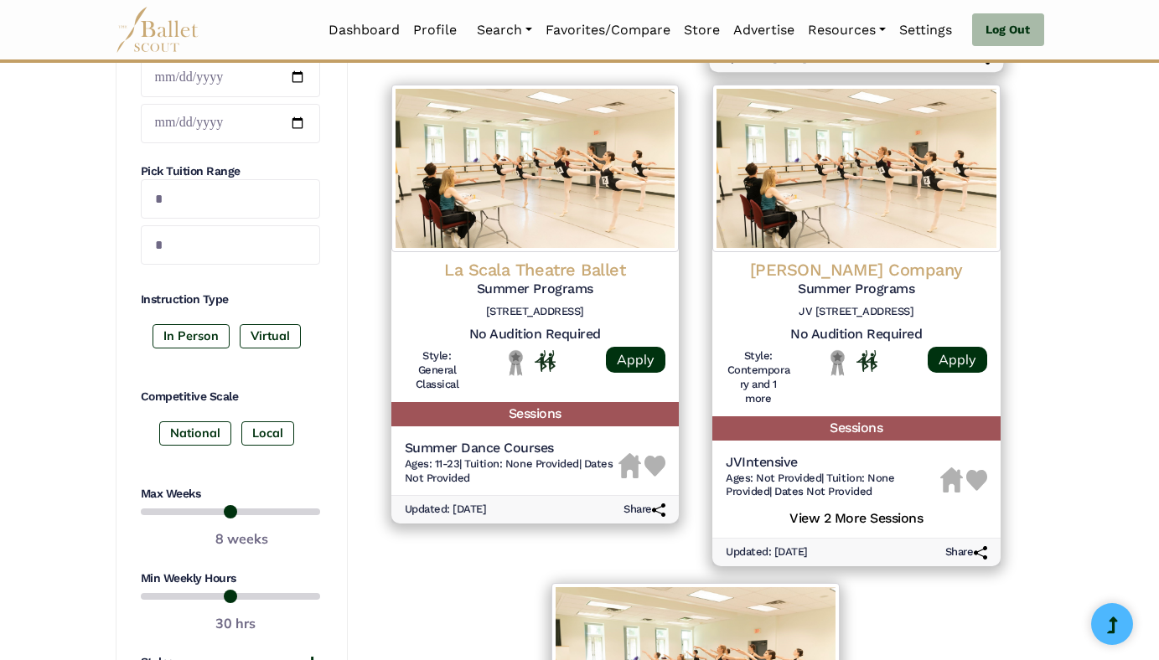
scroll to position [733, 0]
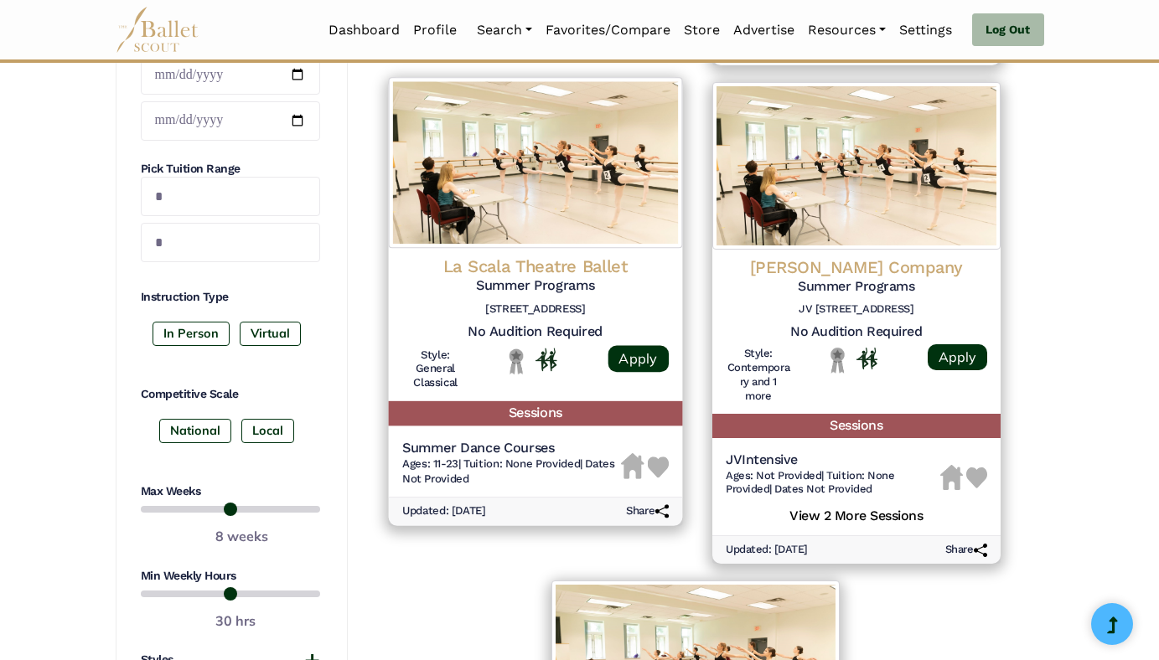
click at [661, 455] on div at bounding box center [658, 466] width 22 height 23
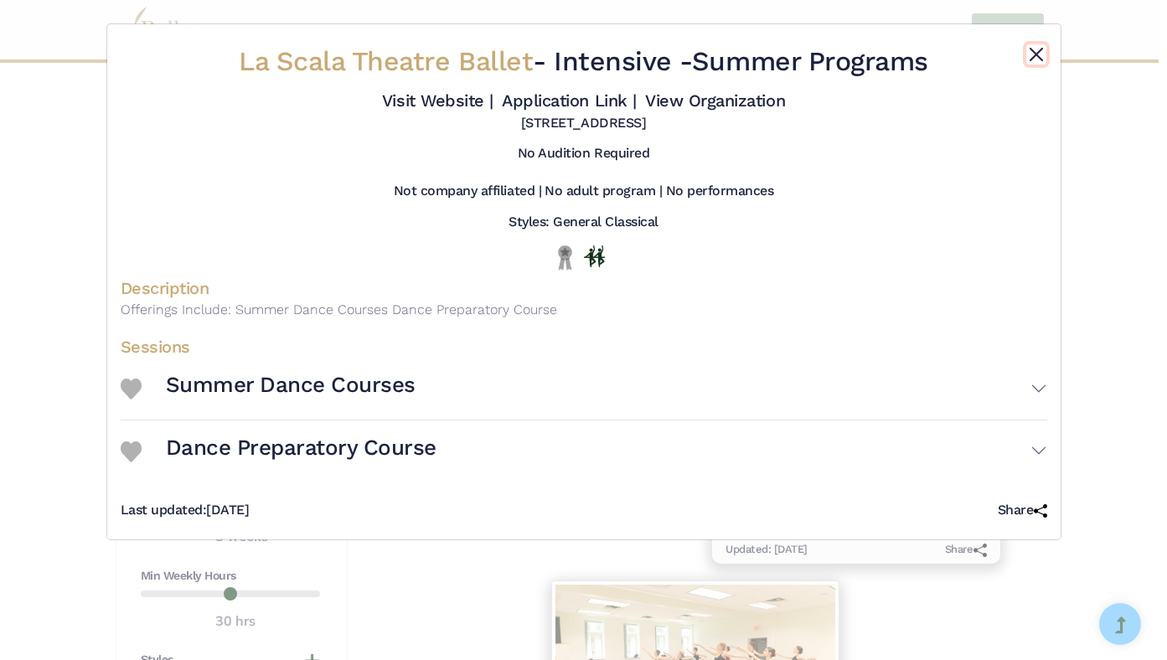
click at [1043, 44] on button "Close" at bounding box center [1036, 54] width 20 height 20
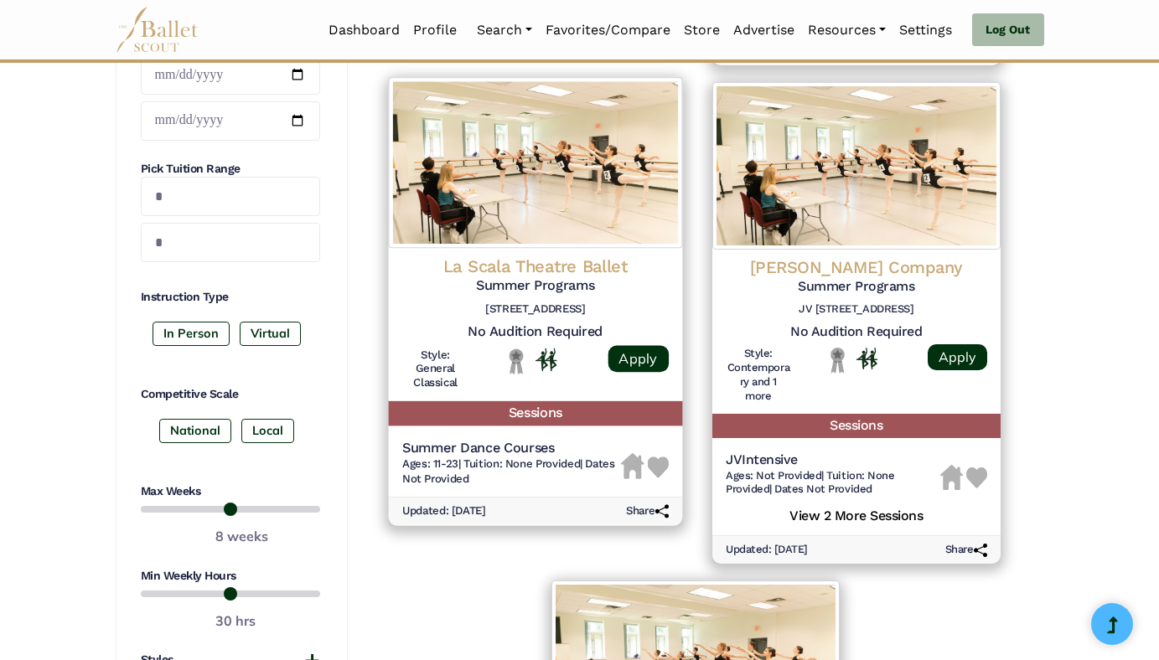
click at [659, 463] on img at bounding box center [658, 468] width 22 height 22
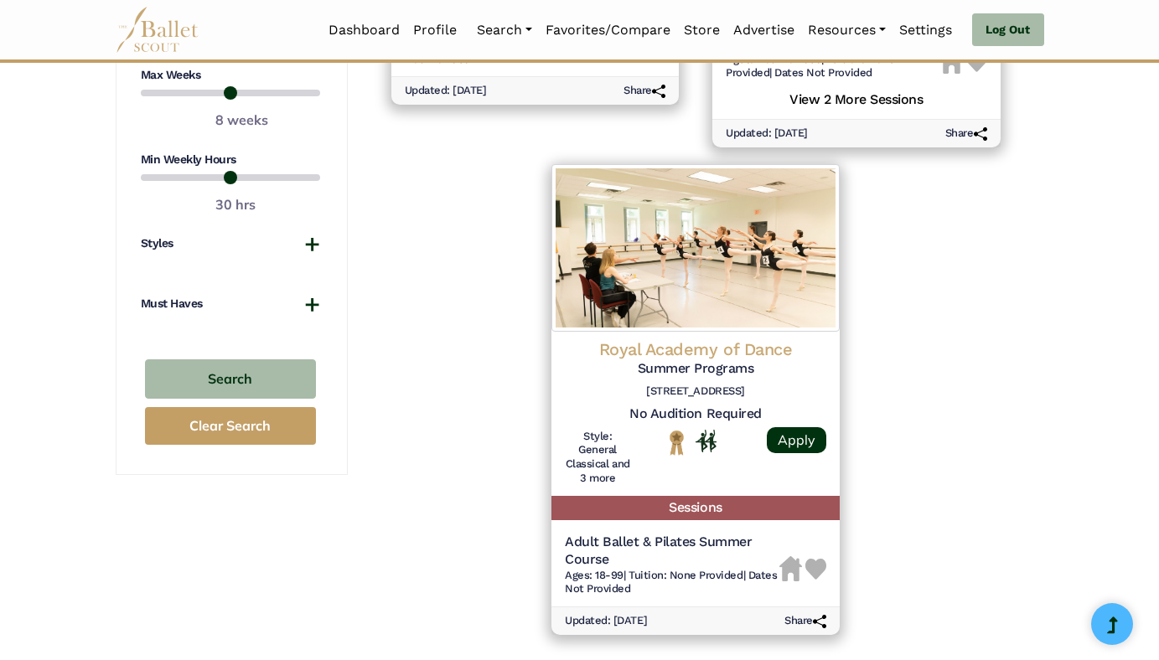
scroll to position [1155, 0]
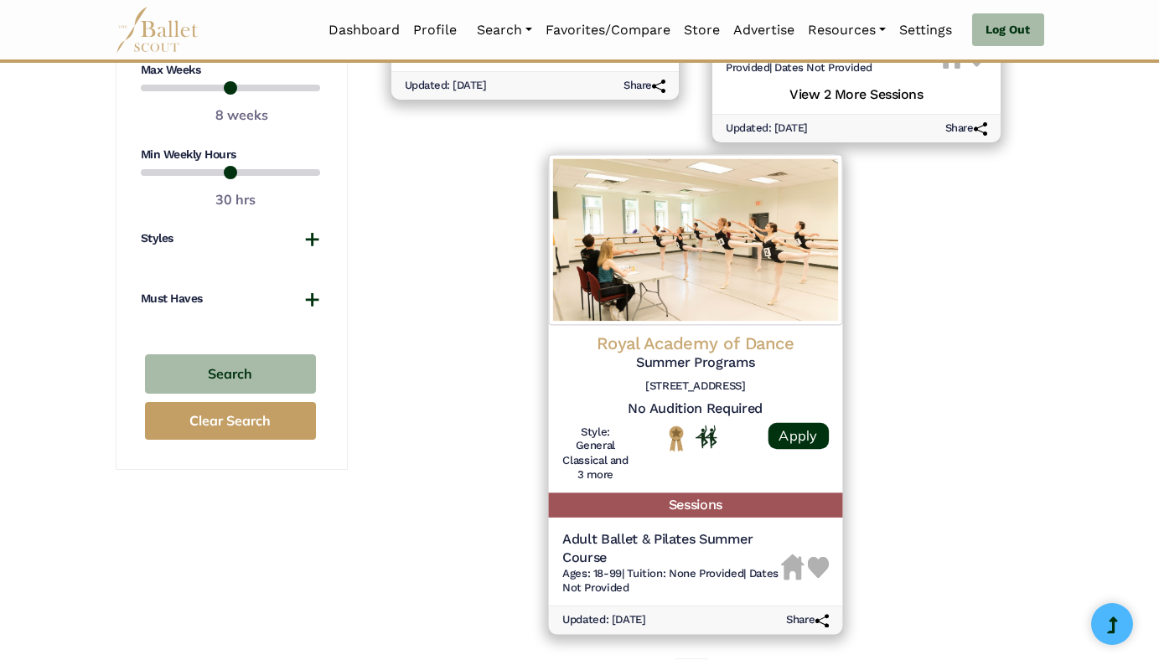
click at [819, 566] on img at bounding box center [818, 568] width 22 height 22
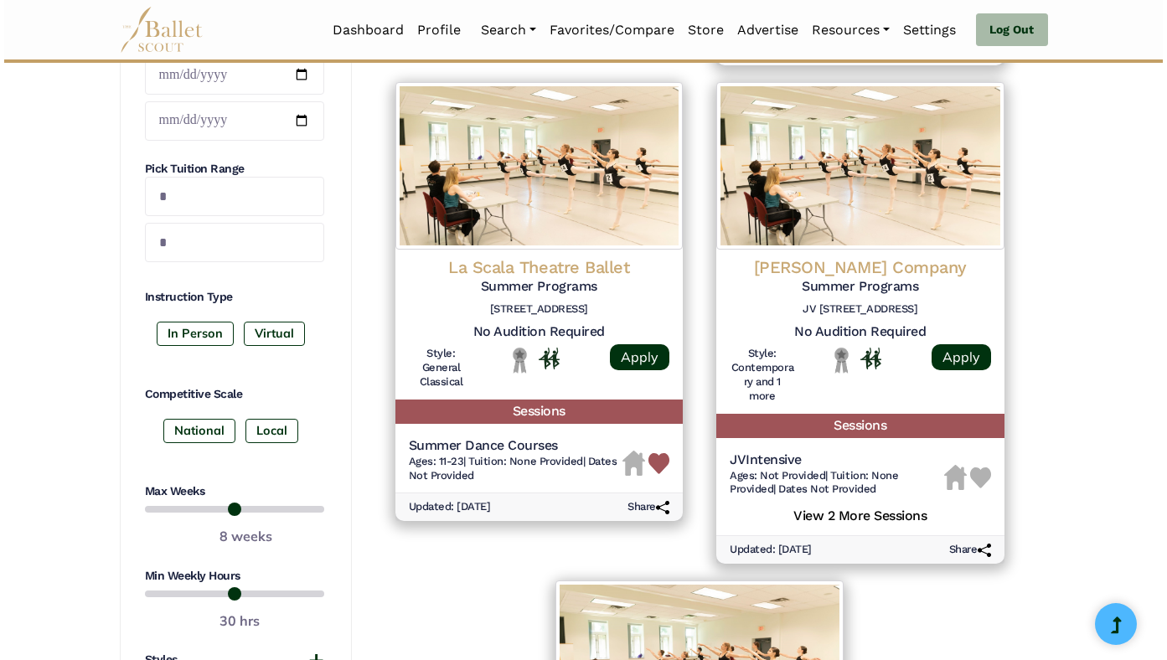
scroll to position [739, 0]
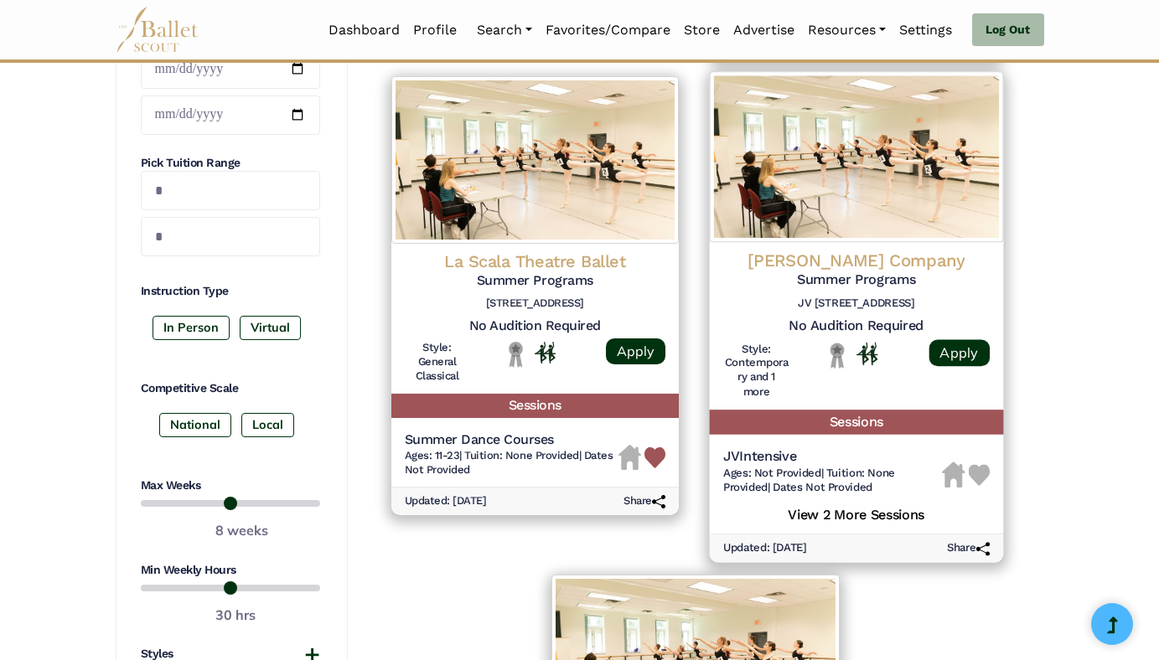
click at [975, 481] on img at bounding box center [979, 476] width 22 height 22
click at [820, 512] on h5 "View 2 More Sessions" at bounding box center [856, 513] width 266 height 22
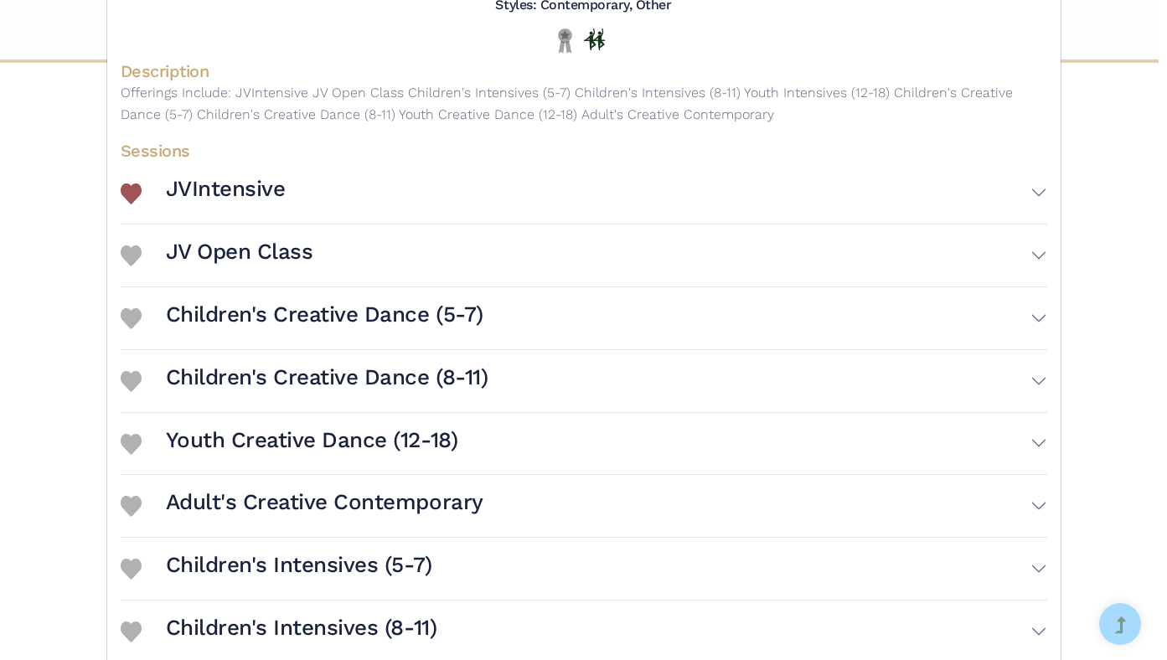
scroll to position [209, 0]
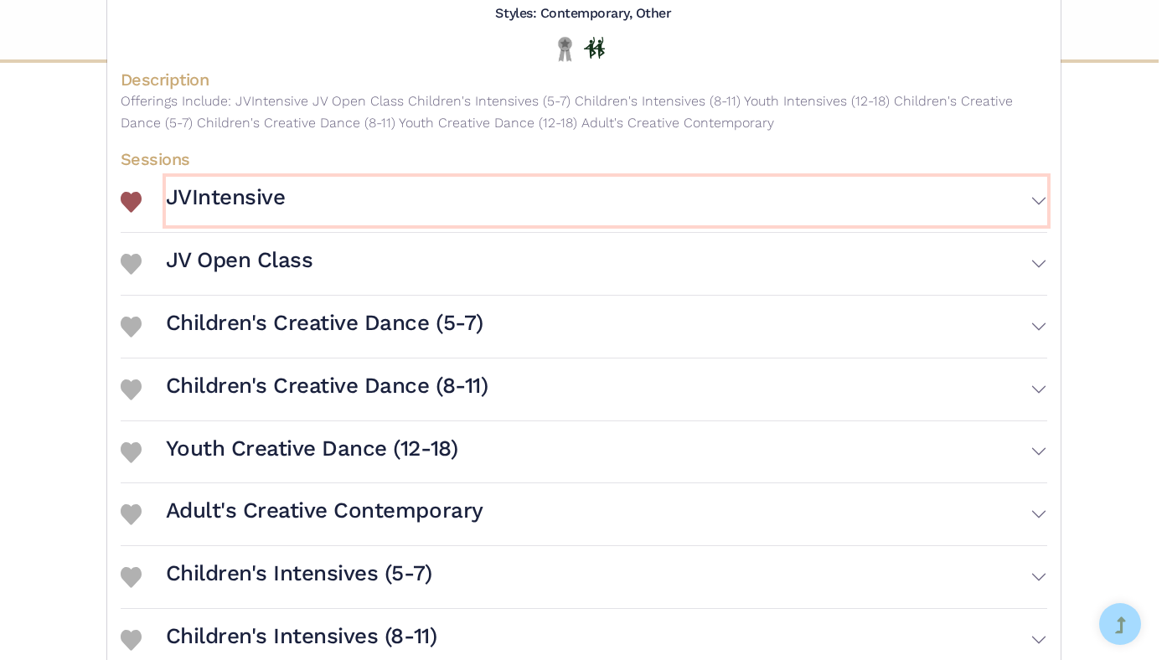
click at [1038, 207] on button "JVIntensive" at bounding box center [606, 201] width 881 height 49
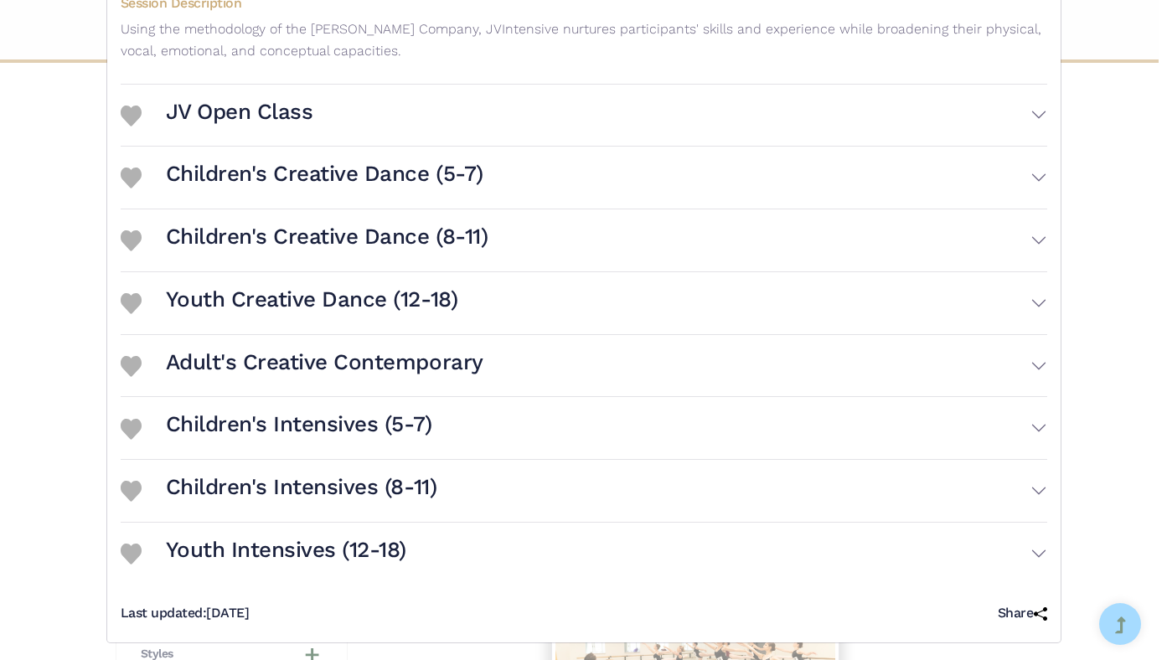
scroll to position [561, 0]
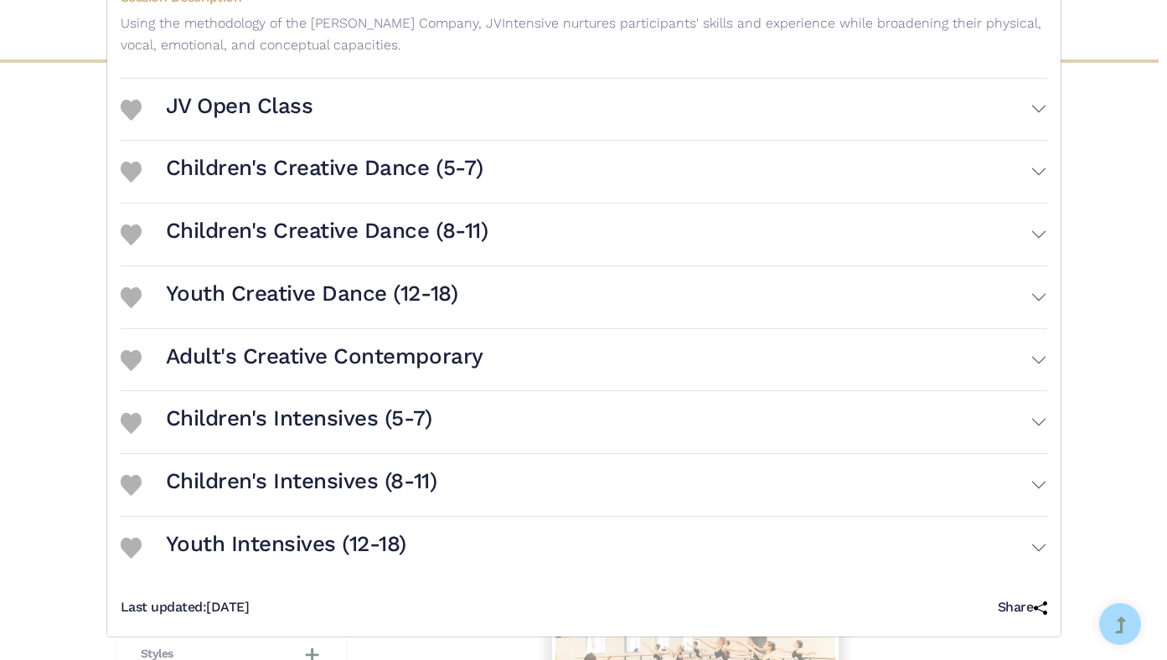
click at [130, 361] on img at bounding box center [131, 360] width 21 height 21
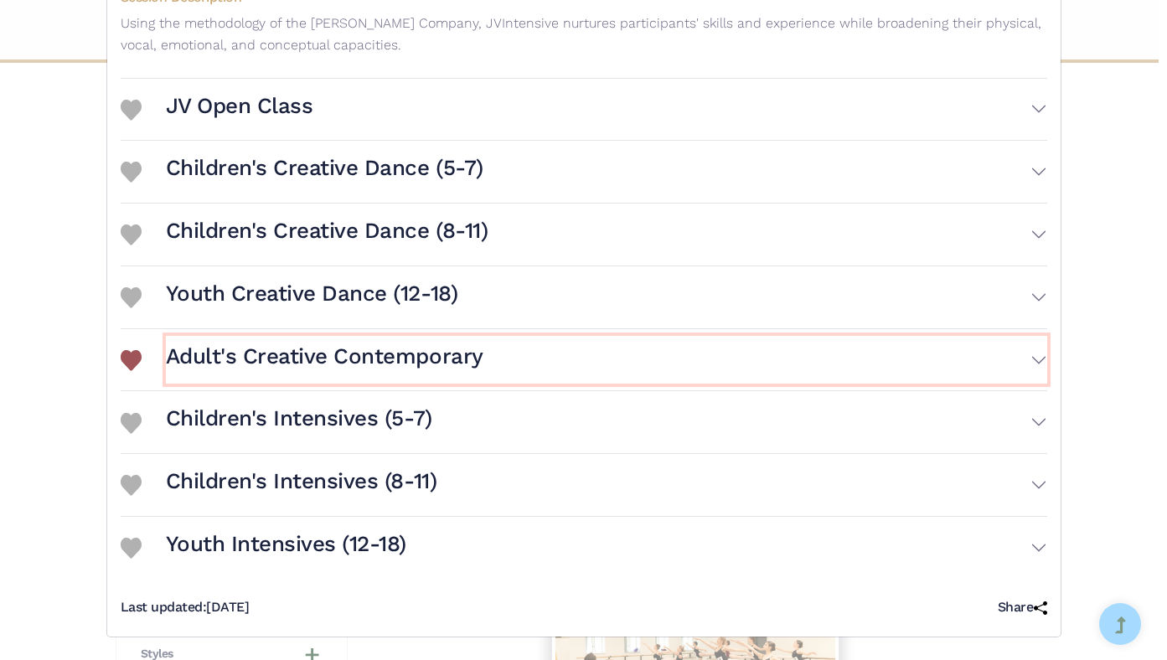
click at [1026, 360] on button "Adult's Creative Contemporary" at bounding box center [606, 360] width 881 height 49
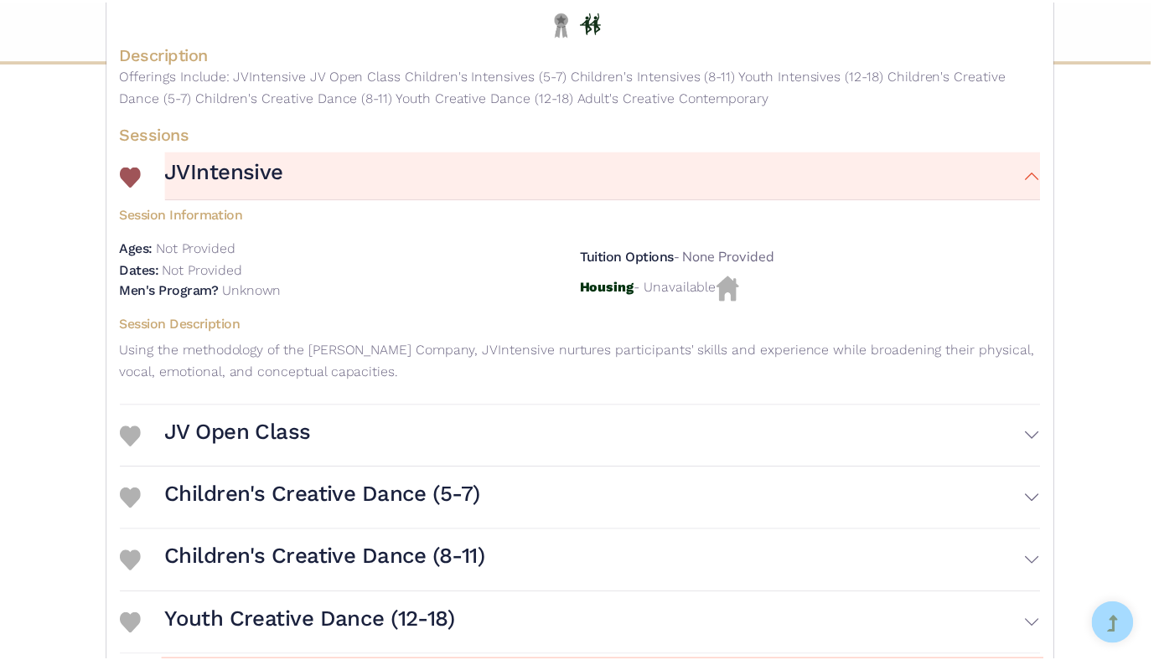
scroll to position [0, 0]
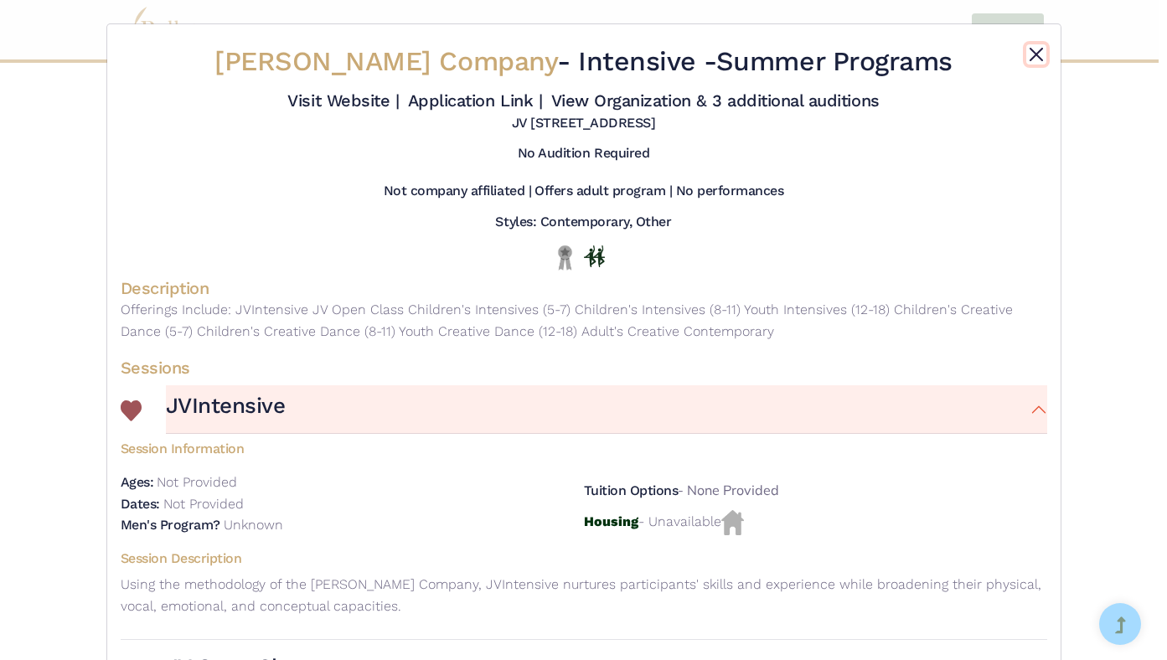
click at [1027, 51] on button "Close" at bounding box center [1036, 54] width 20 height 20
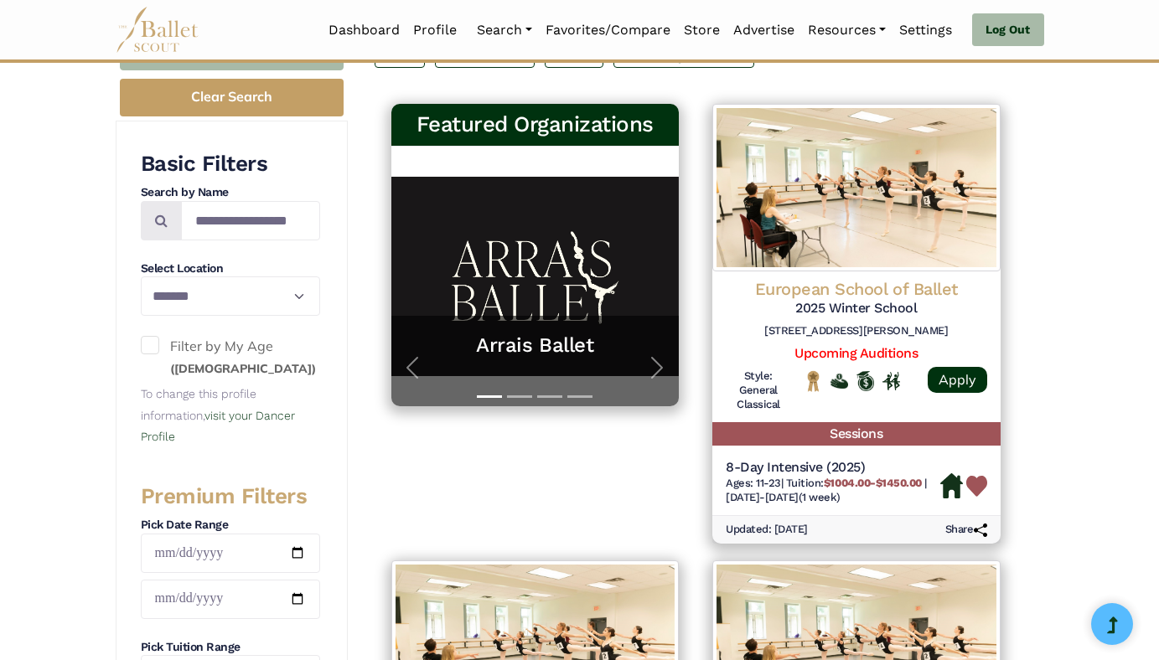
scroll to position [204, 0]
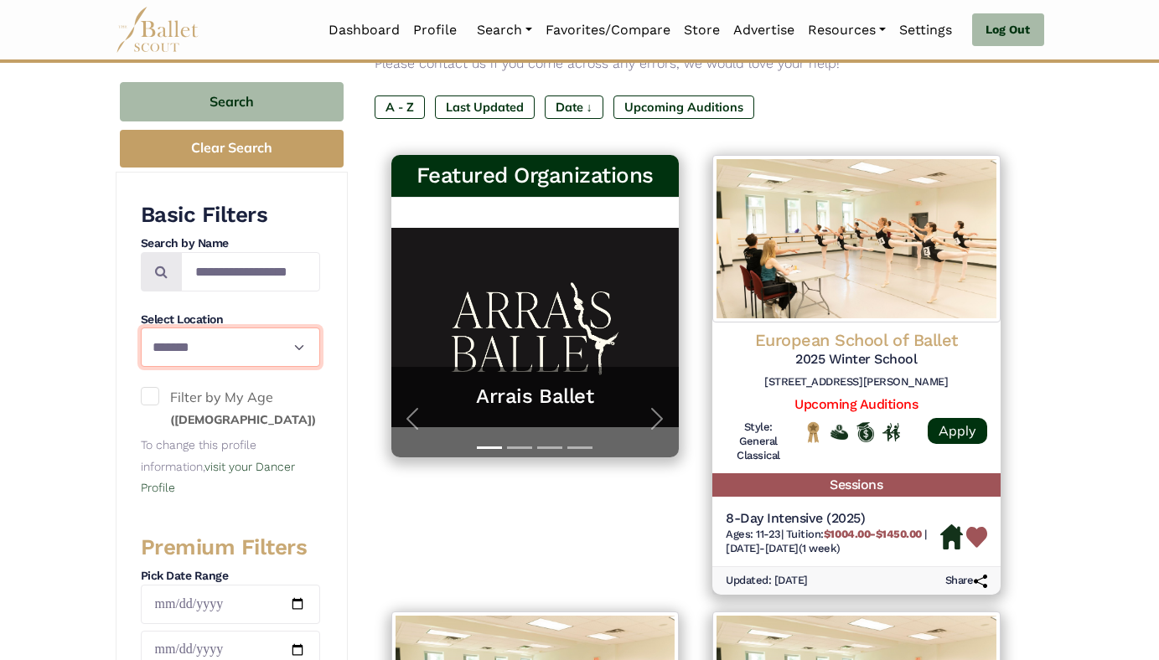
click at [287, 344] on select "**********" at bounding box center [230, 347] width 179 height 39
select select "**"
click at [141, 328] on select "**********" at bounding box center [230, 347] width 179 height 39
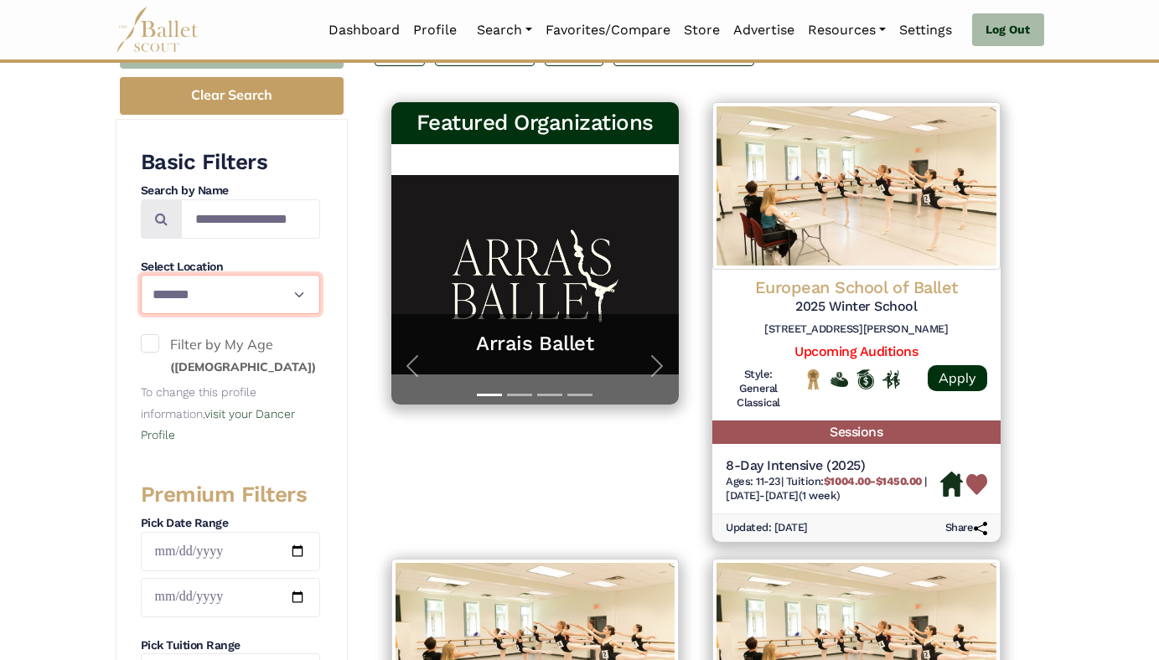
scroll to position [251, 0]
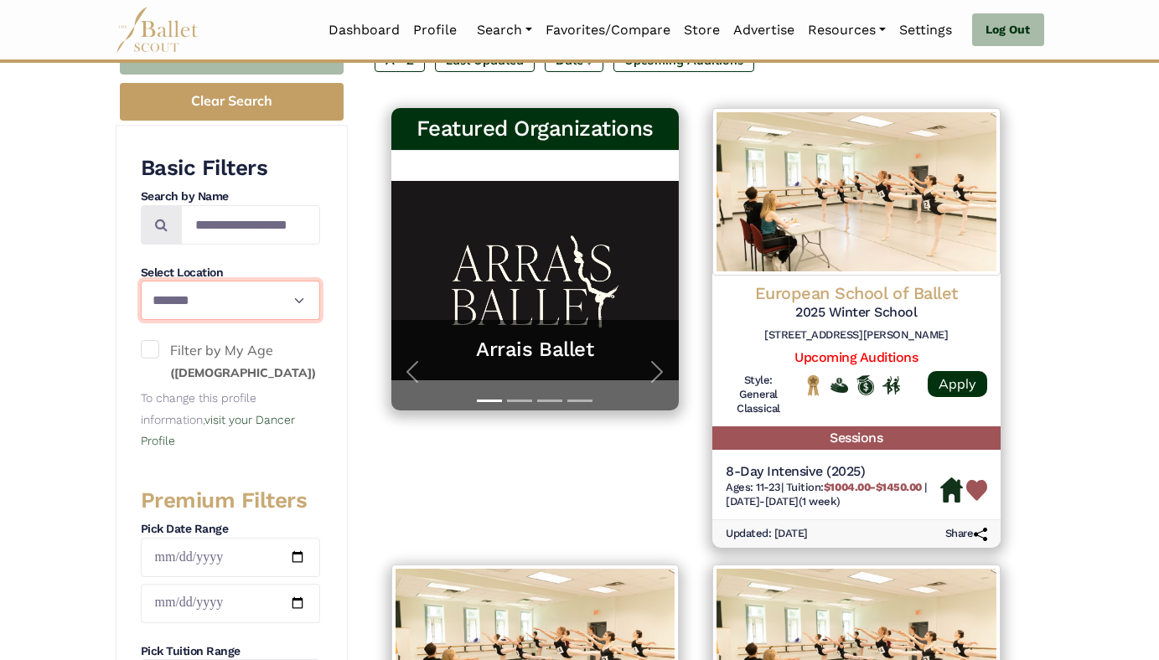
click at [298, 294] on select "**********" at bounding box center [230, 300] width 179 height 39
select select
click at [141, 281] on select "**********" at bounding box center [230, 300] width 179 height 39
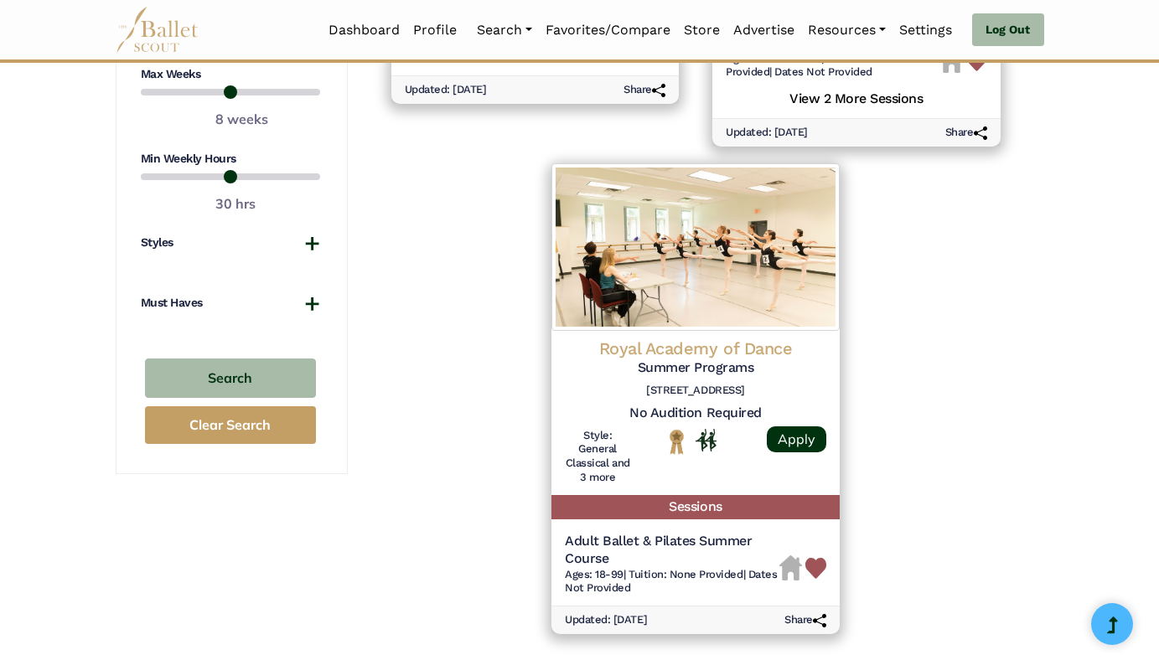
scroll to position [1155, 0]
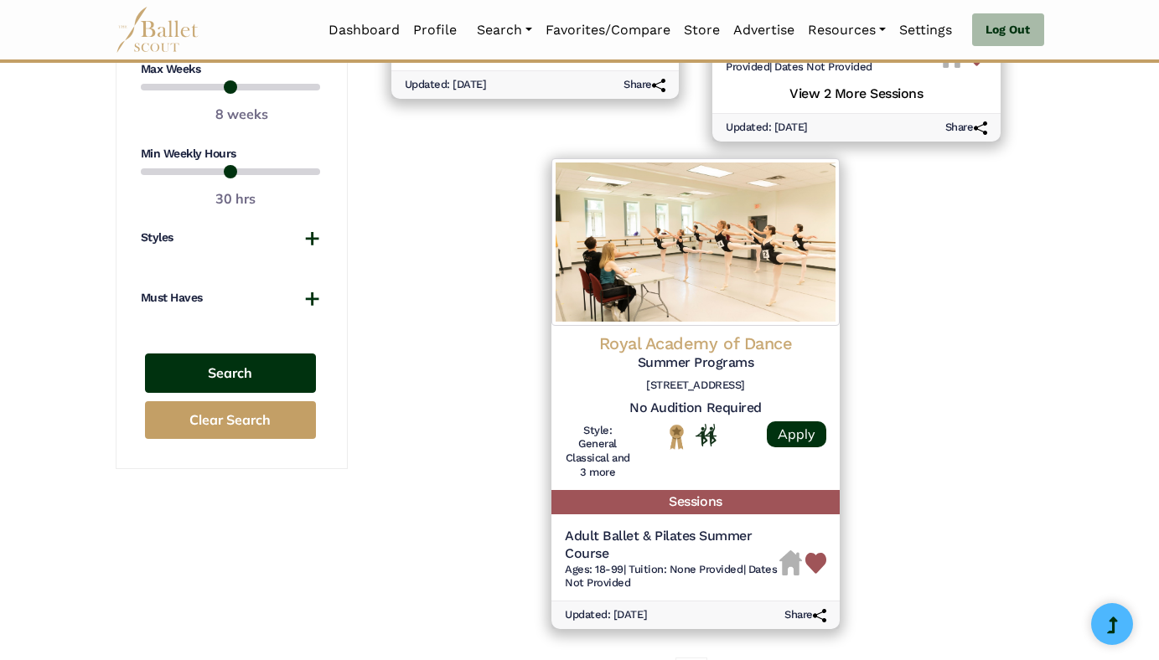
click at [265, 376] on button "Search" at bounding box center [230, 373] width 171 height 39
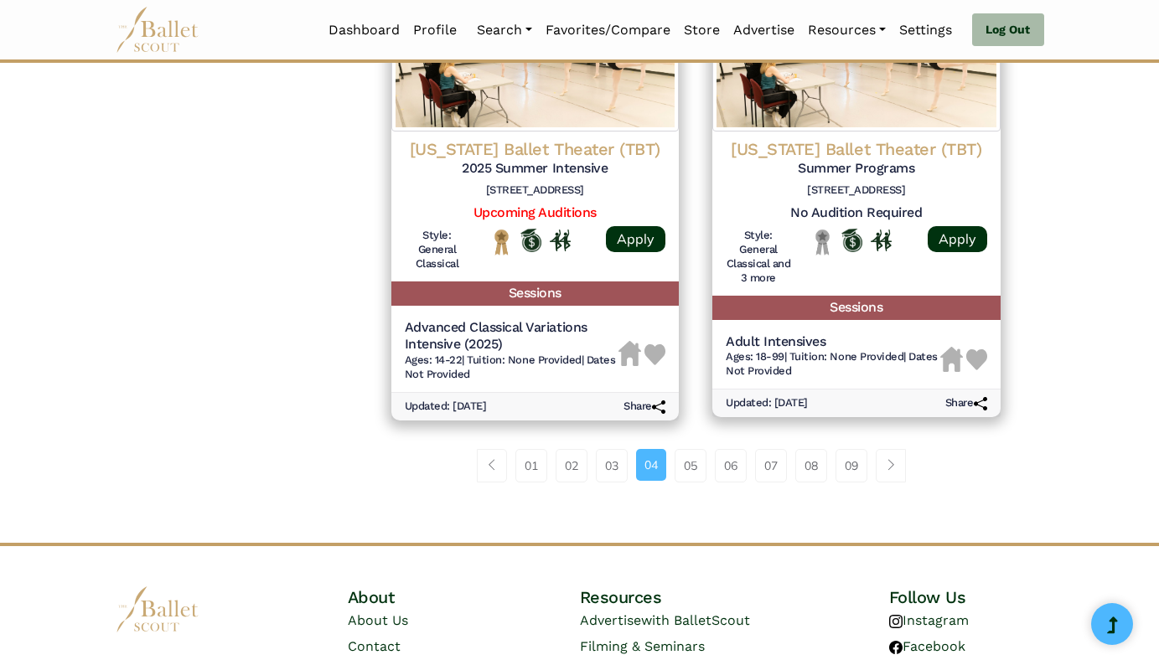
scroll to position [2453, 0]
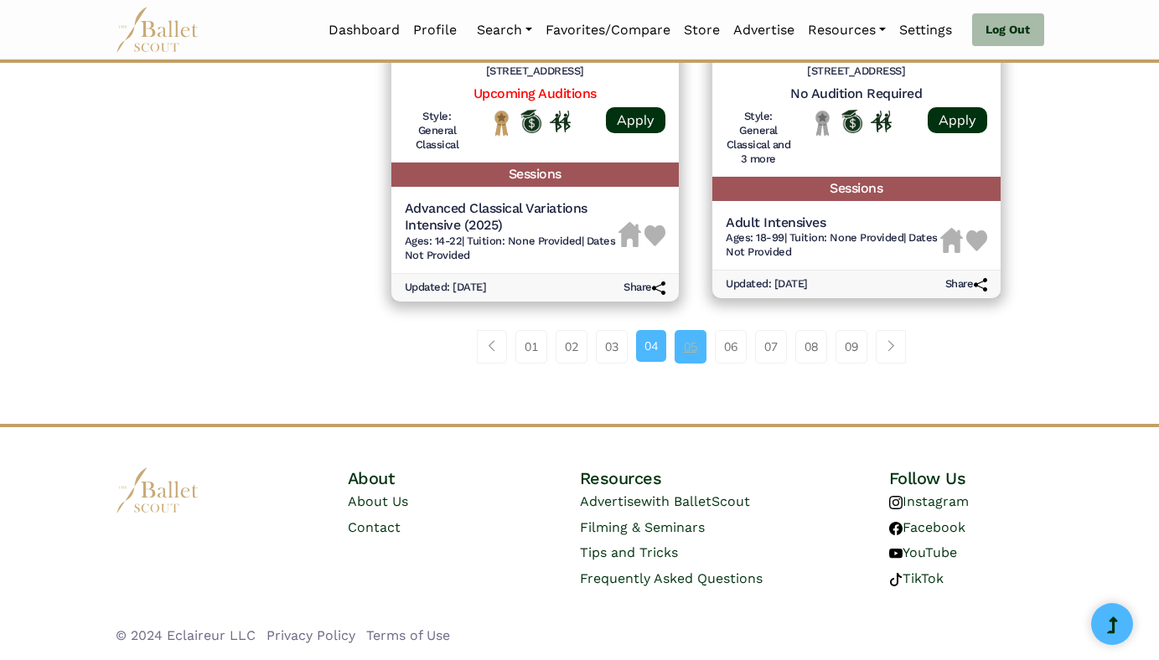
click at [686, 352] on link "05" at bounding box center [690, 347] width 32 height 34
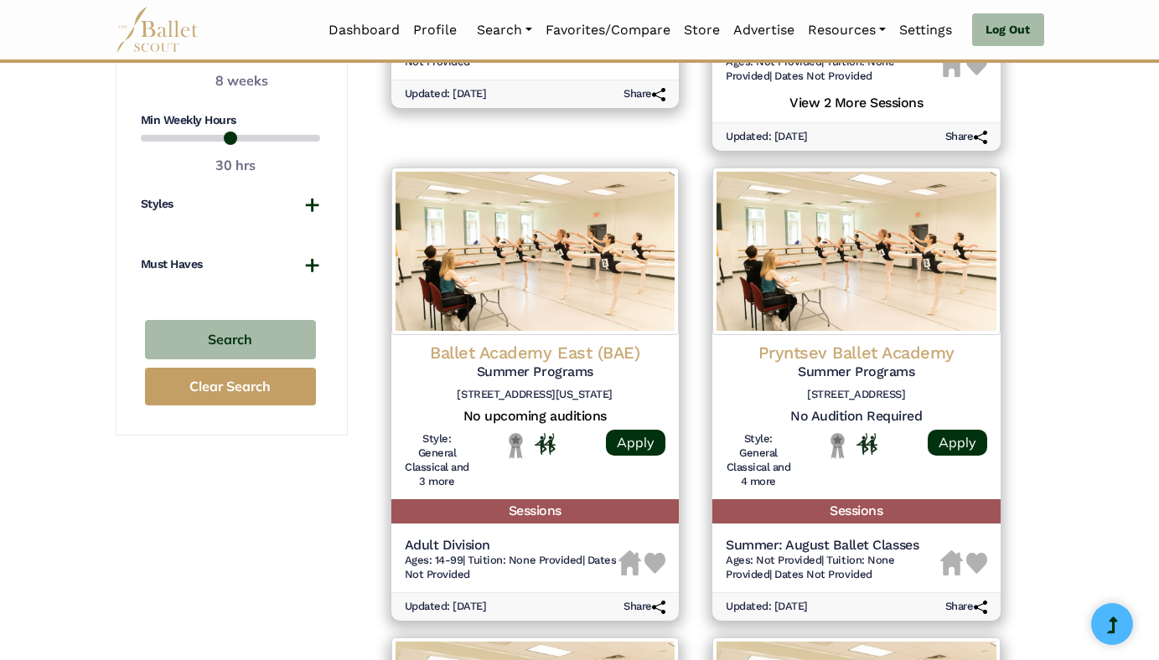
scroll to position [1203, 0]
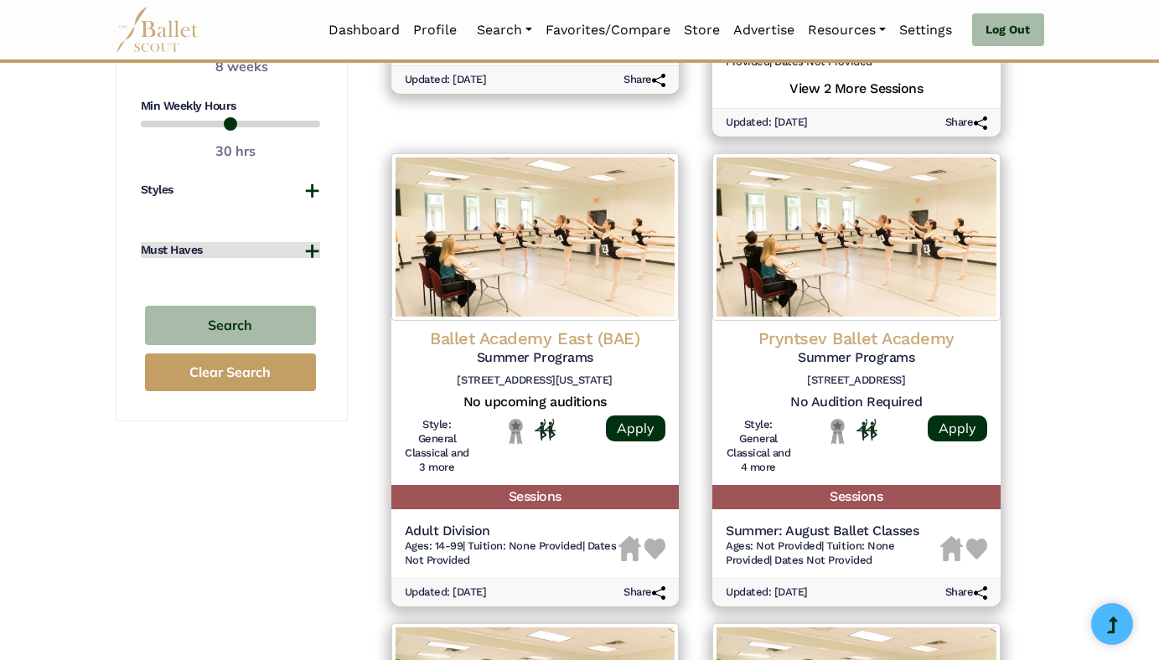
click at [312, 242] on button "Must Haves" at bounding box center [230, 250] width 179 height 17
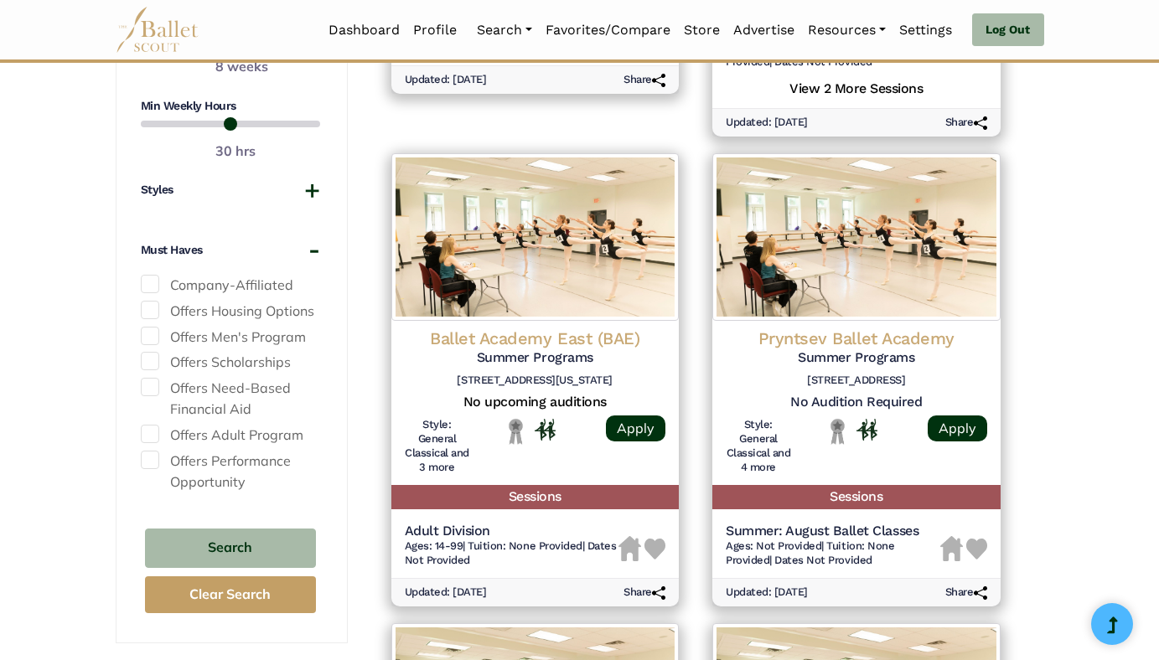
click at [152, 337] on span at bounding box center [150, 336] width 18 height 18
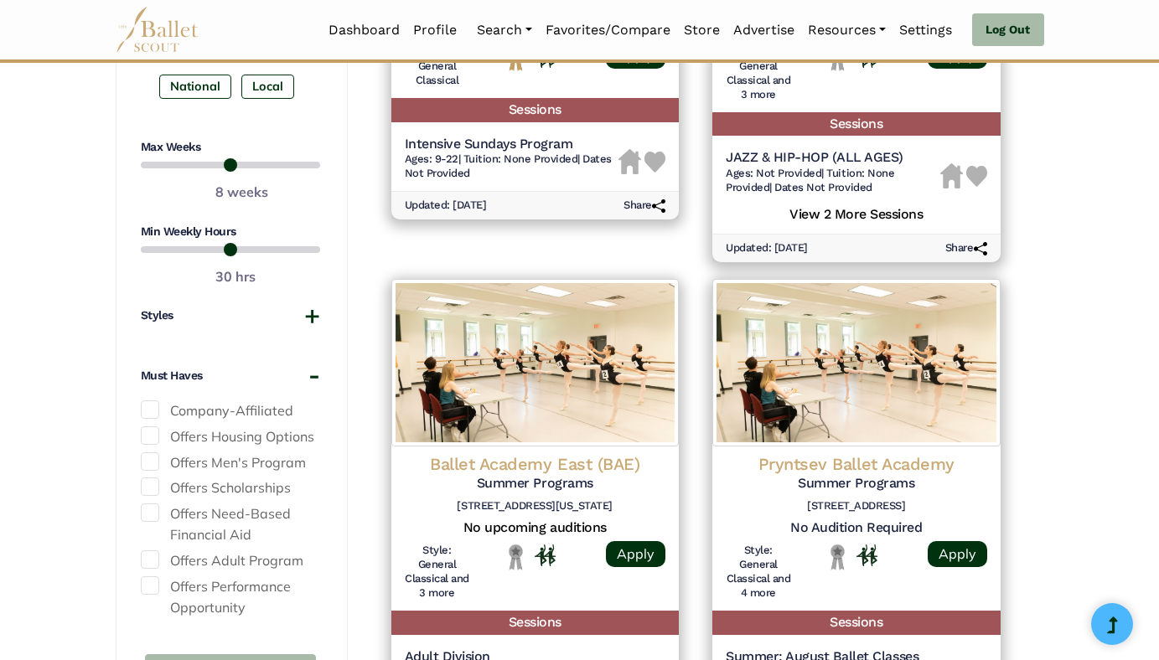
scroll to position [1080, 0]
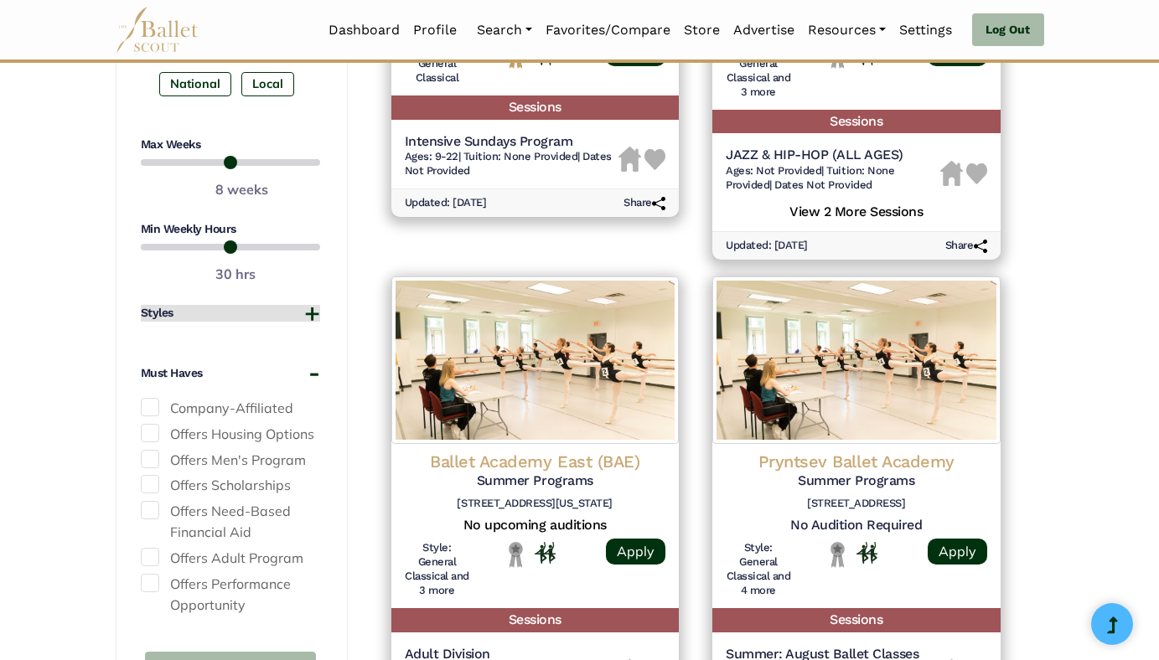
click at [308, 311] on button "Styles" at bounding box center [230, 313] width 179 height 17
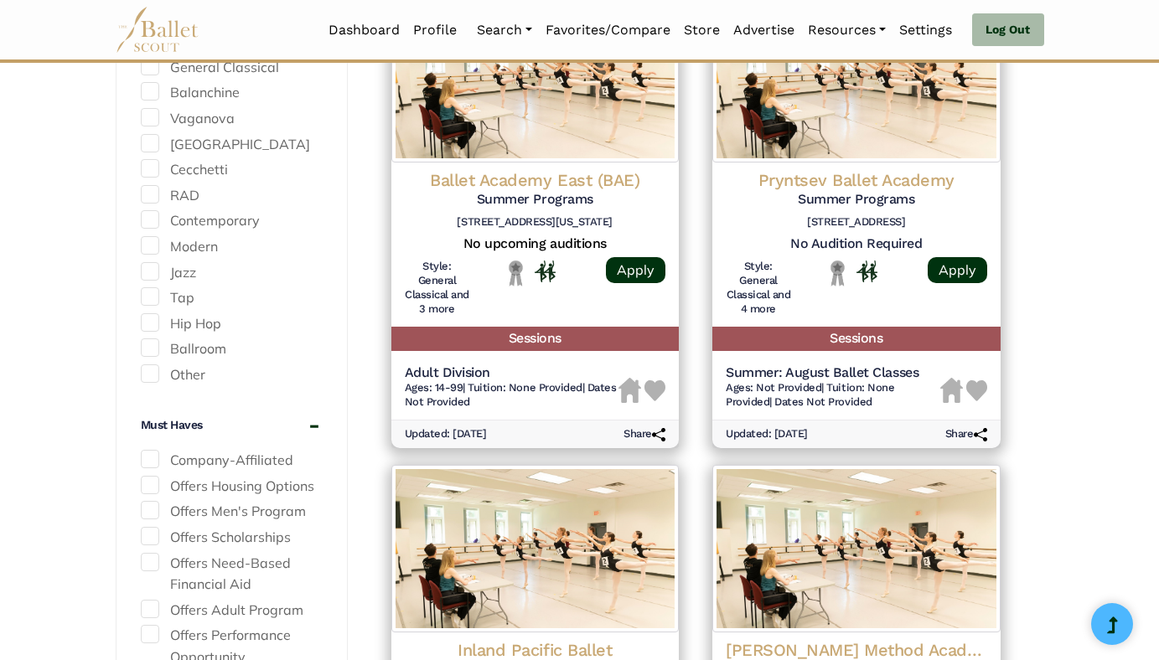
scroll to position [1362, 0]
click at [151, 219] on span at bounding box center [150, 218] width 18 height 18
click at [154, 245] on span at bounding box center [150, 244] width 18 height 18
click at [154, 270] on span at bounding box center [150, 270] width 18 height 18
click at [151, 297] on span at bounding box center [150, 296] width 18 height 18
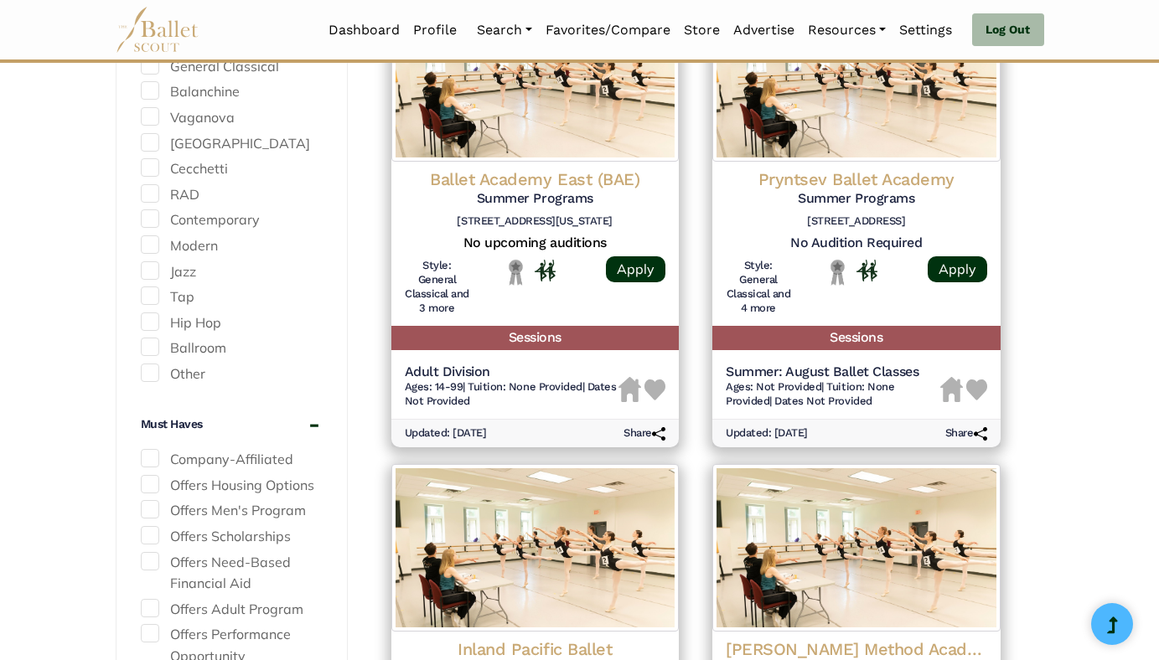
click at [152, 328] on span at bounding box center [150, 322] width 18 height 18
click at [149, 349] on span at bounding box center [150, 347] width 18 height 18
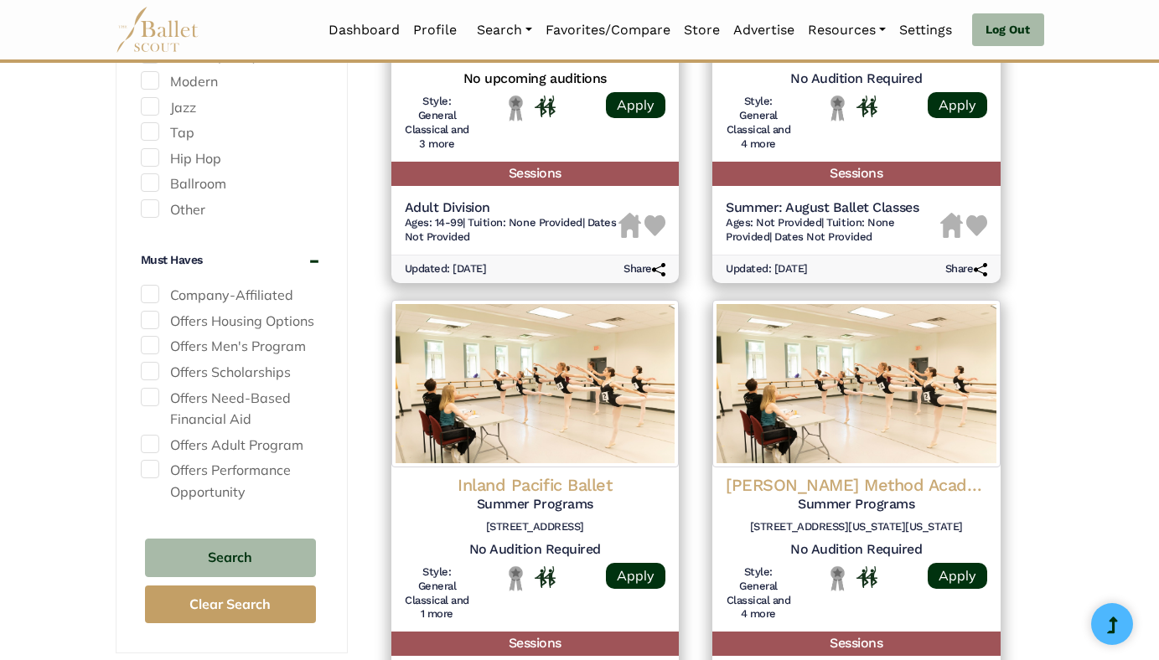
scroll to position [1558, 0]
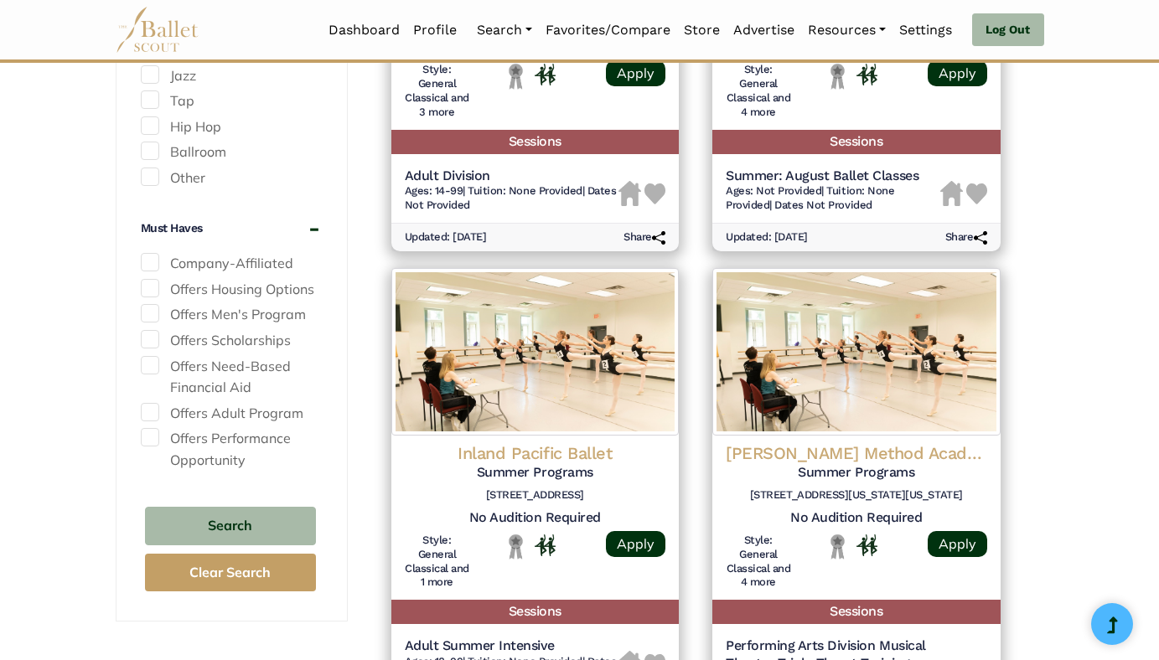
click at [153, 182] on span at bounding box center [150, 177] width 18 height 18
click at [270, 524] on button "Search" at bounding box center [230, 526] width 171 height 39
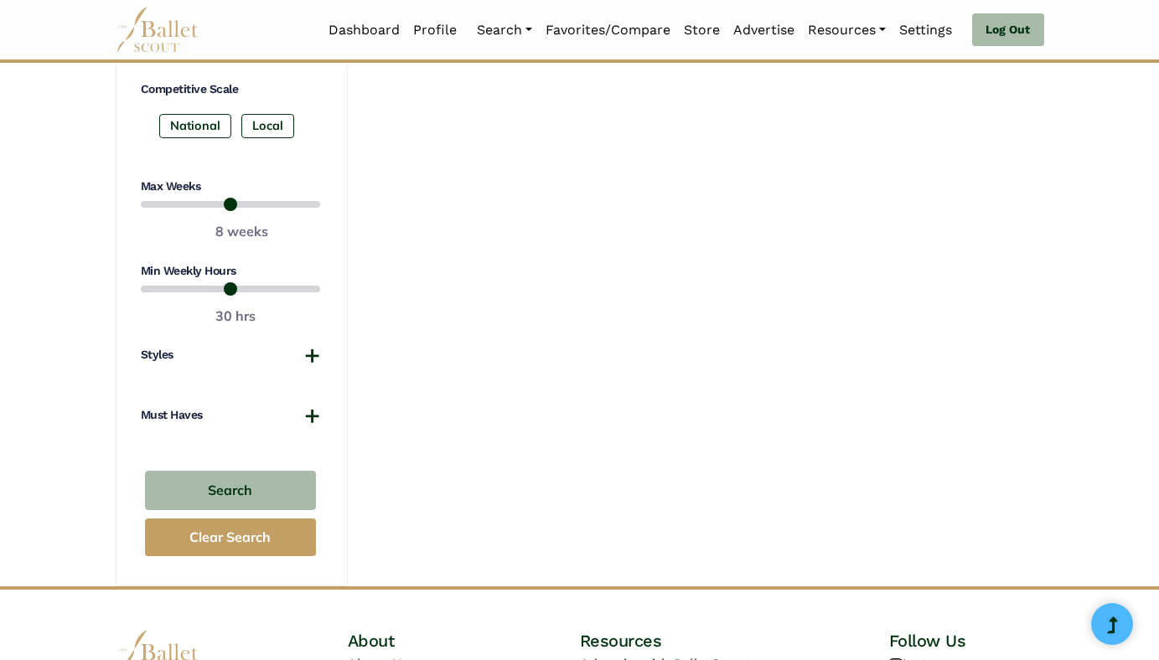
scroll to position [1149, 0]
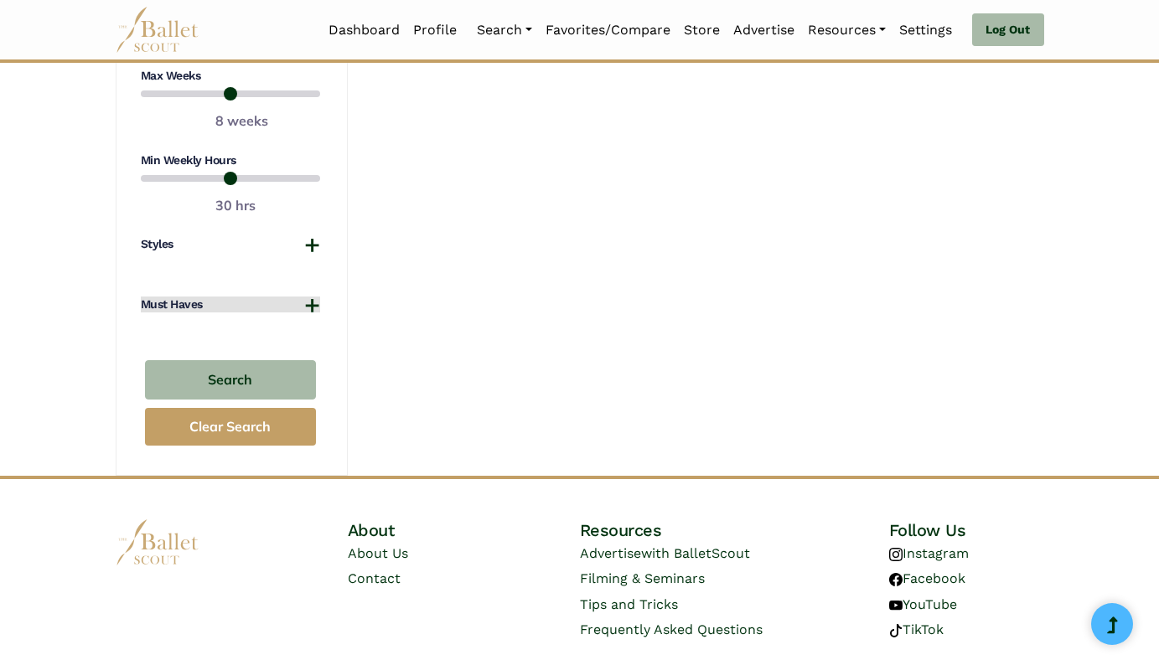
click at [308, 303] on button "Must Haves" at bounding box center [230, 305] width 179 height 17
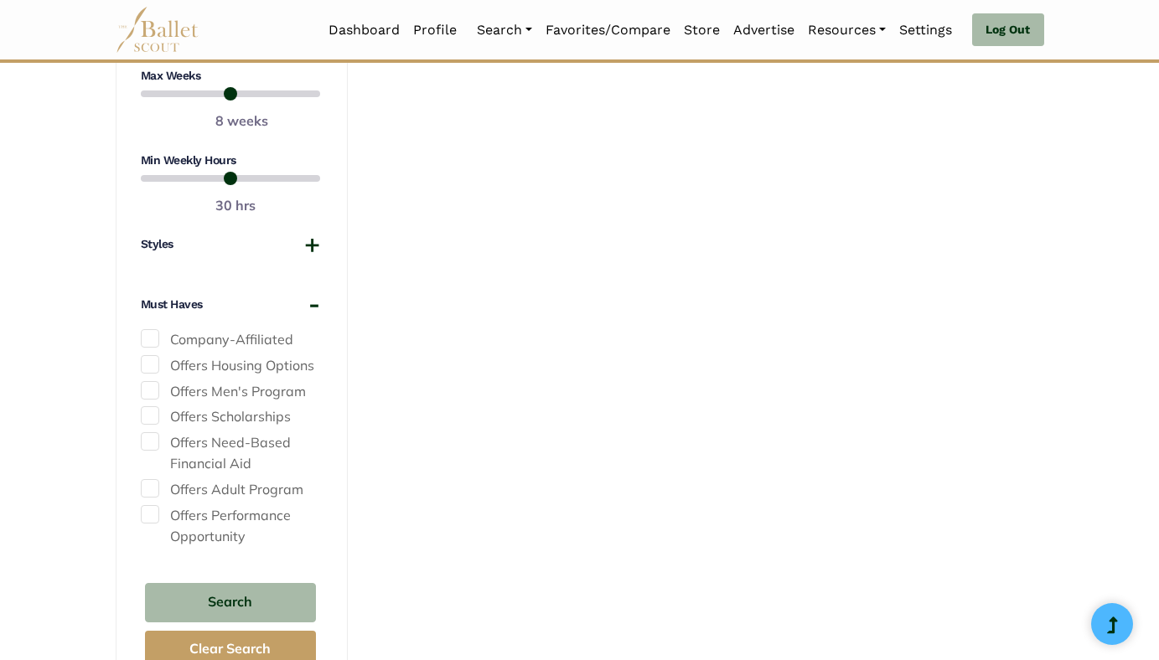
click at [157, 385] on span at bounding box center [150, 390] width 18 height 18
click at [268, 597] on button "Search" at bounding box center [230, 602] width 171 height 39
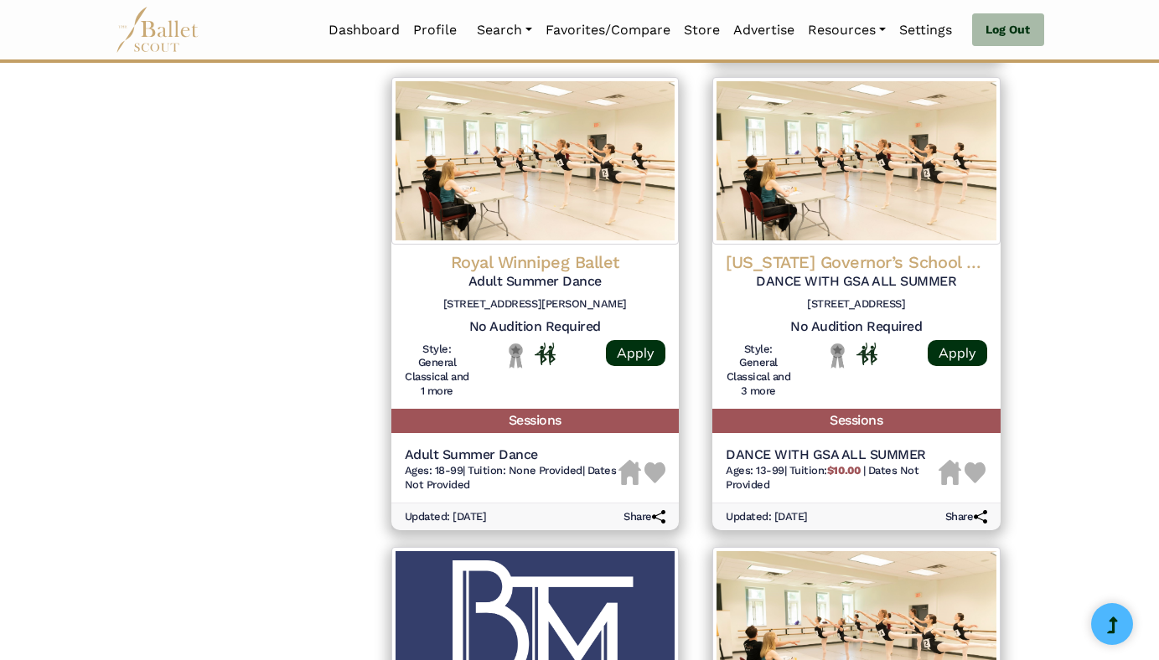
scroll to position [1790, 0]
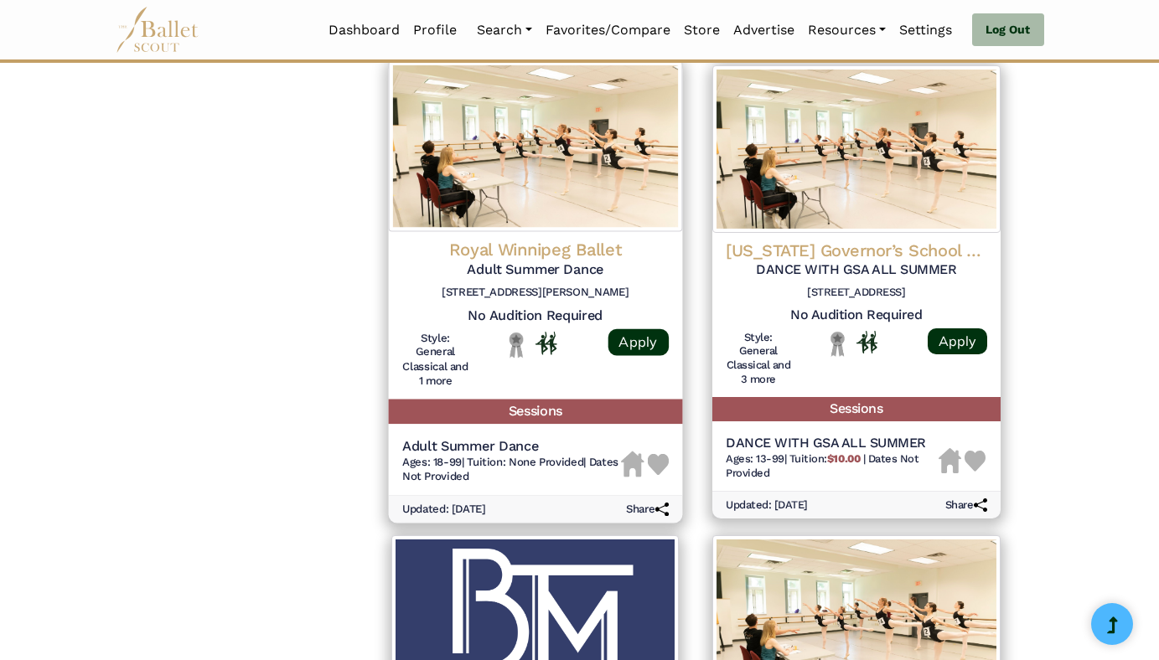
click at [660, 464] on img at bounding box center [658, 465] width 22 height 22
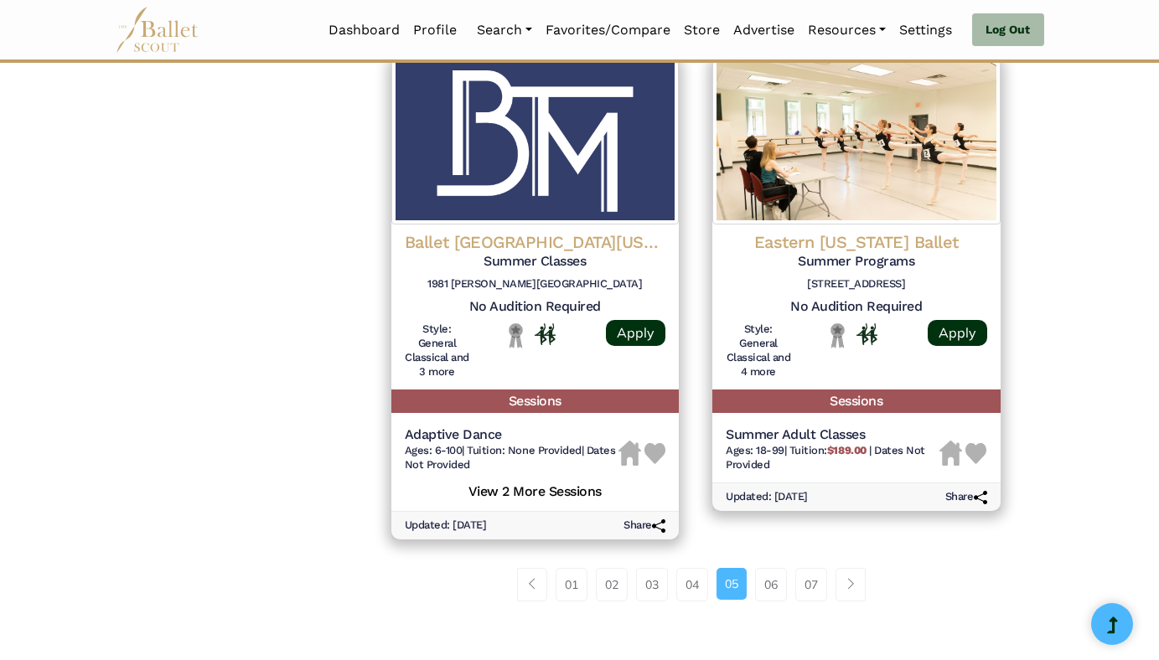
scroll to position [2274, 0]
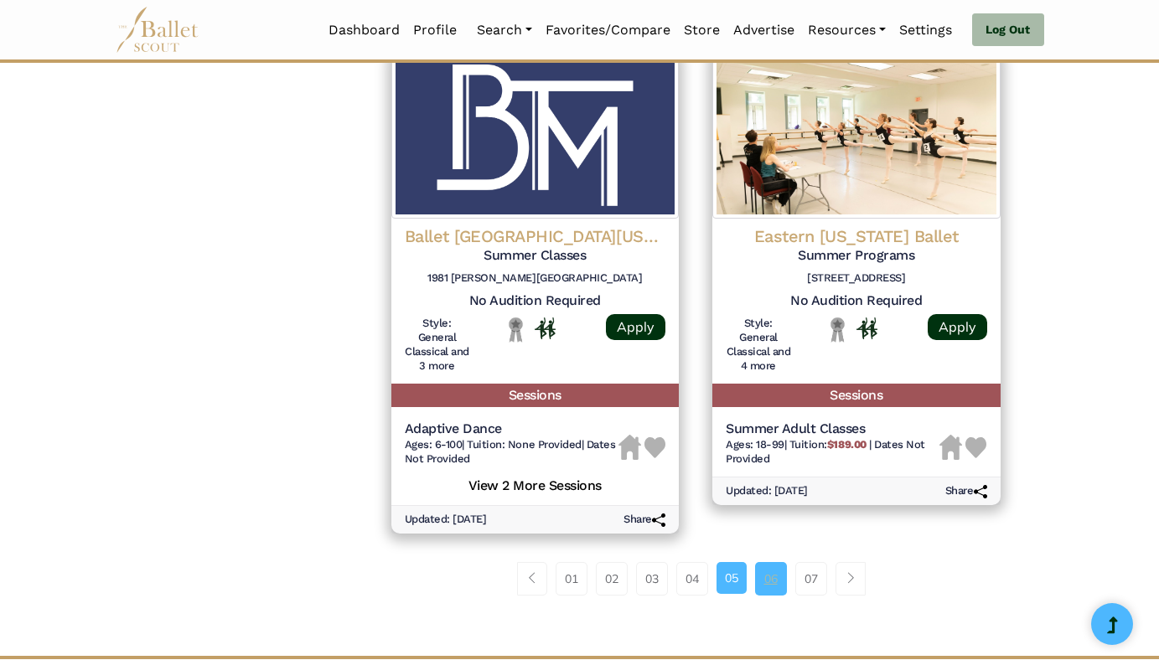
click at [767, 583] on link "06" at bounding box center [771, 579] width 32 height 34
